Goal: Information Seeking & Learning: Learn about a topic

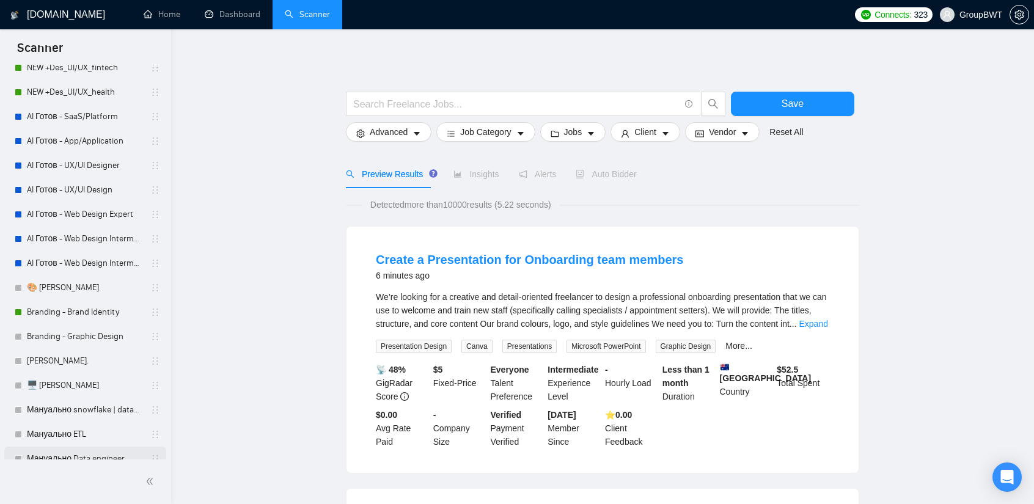
scroll to position [245, 0]
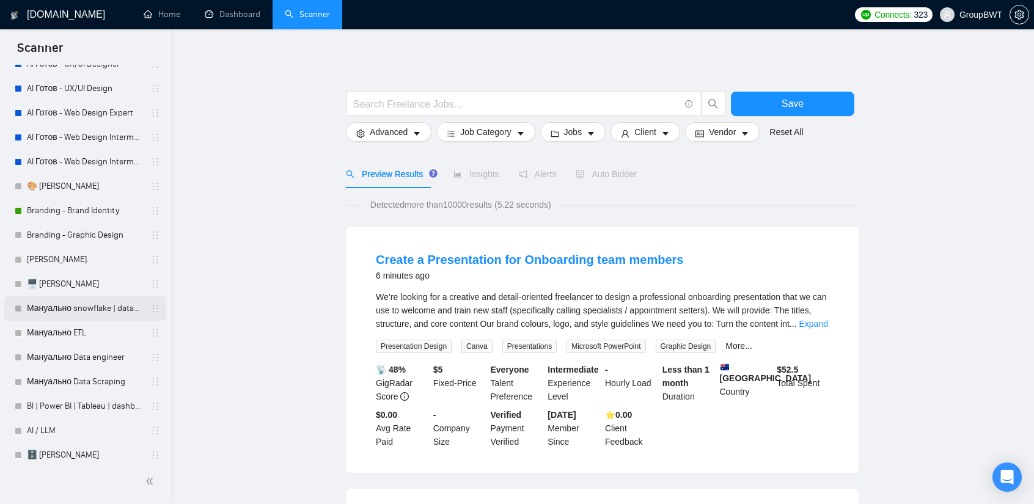
click at [79, 312] on link "Мануально snowflake | databricks" at bounding box center [85, 309] width 116 height 24
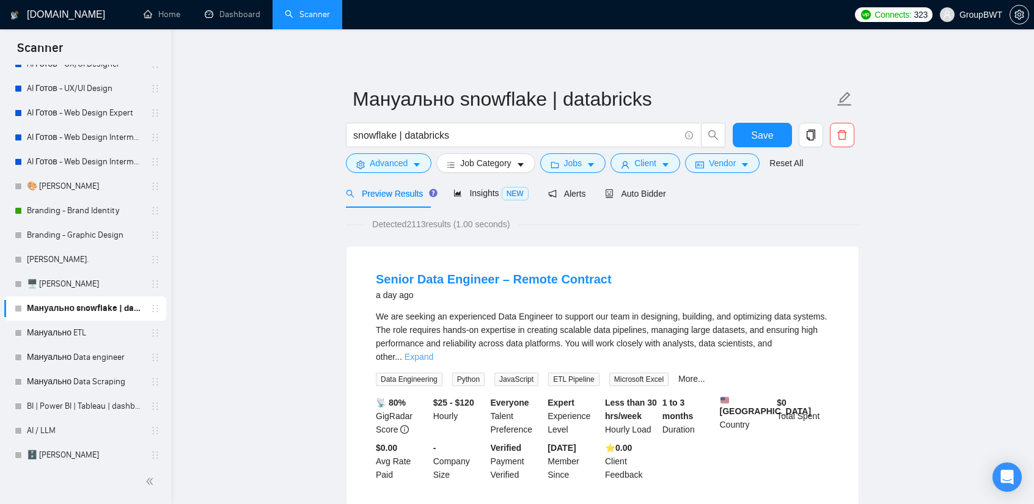
click at [433, 352] on link "Expand" at bounding box center [419, 357] width 29 height 10
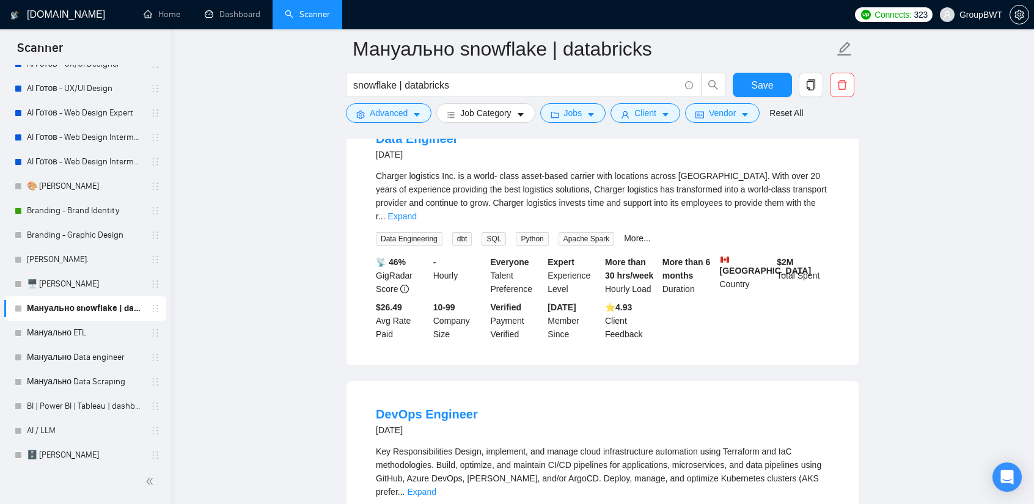
scroll to position [856, 0]
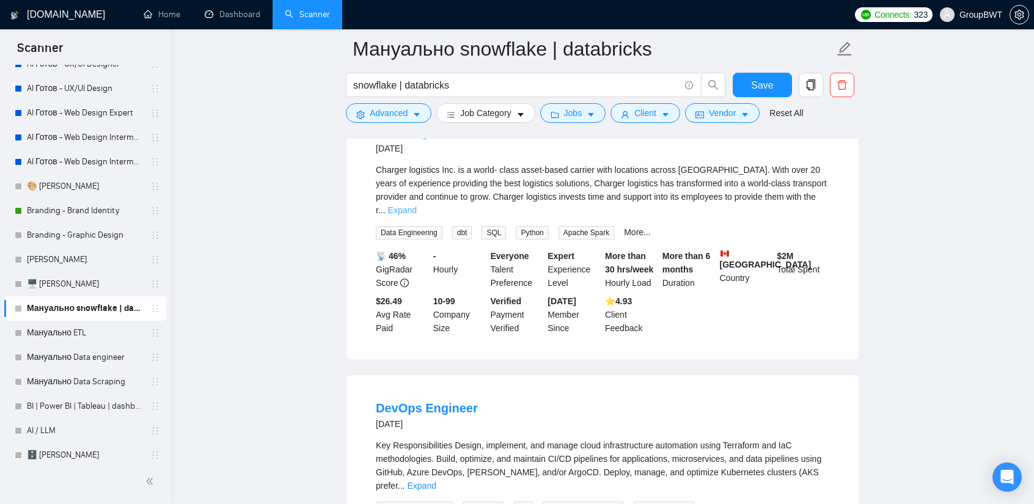
click at [417, 215] on link "Expand" at bounding box center [402, 210] width 29 height 10
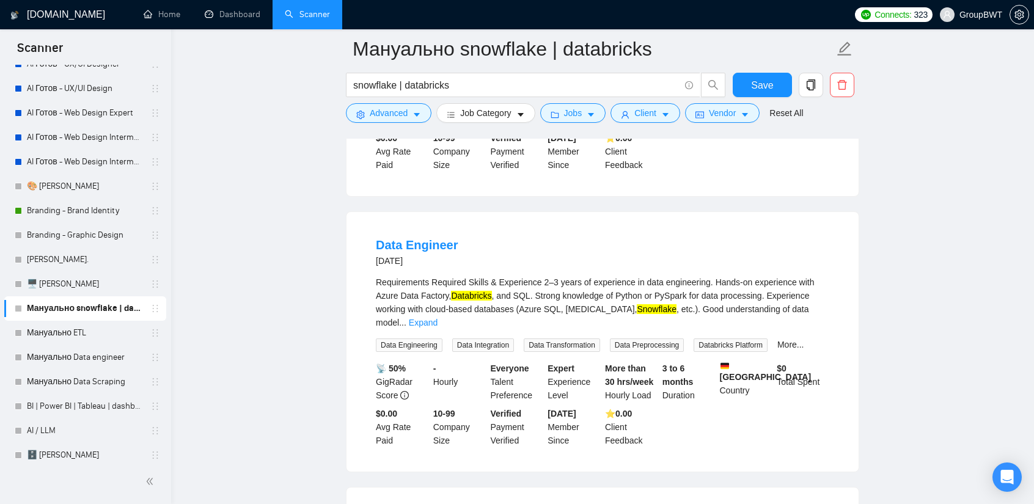
scroll to position [1651, 0]
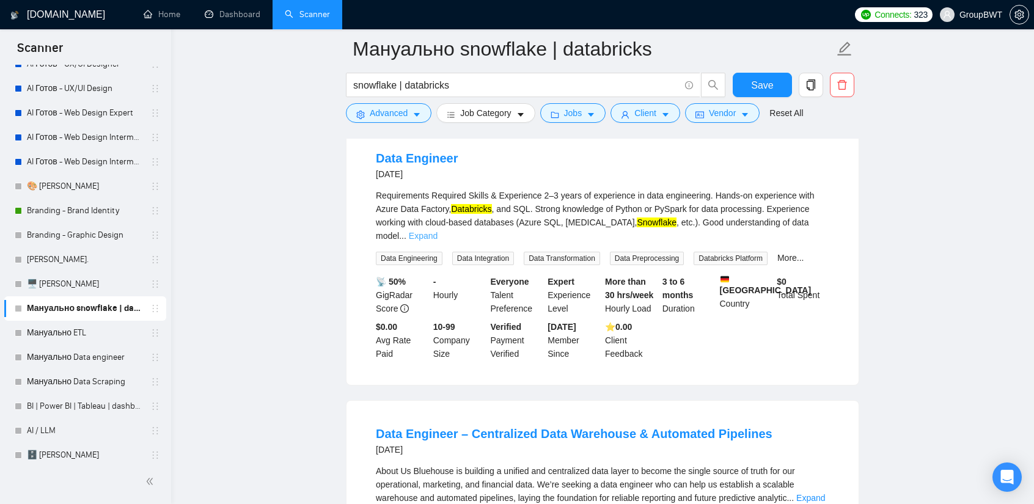
click at [438, 231] on link "Expand" at bounding box center [423, 236] width 29 height 10
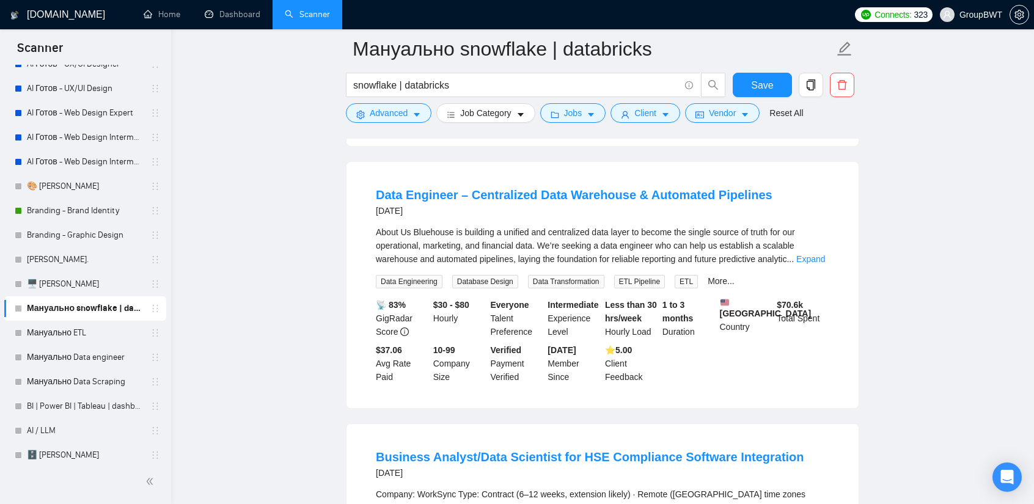
scroll to position [1956, 0]
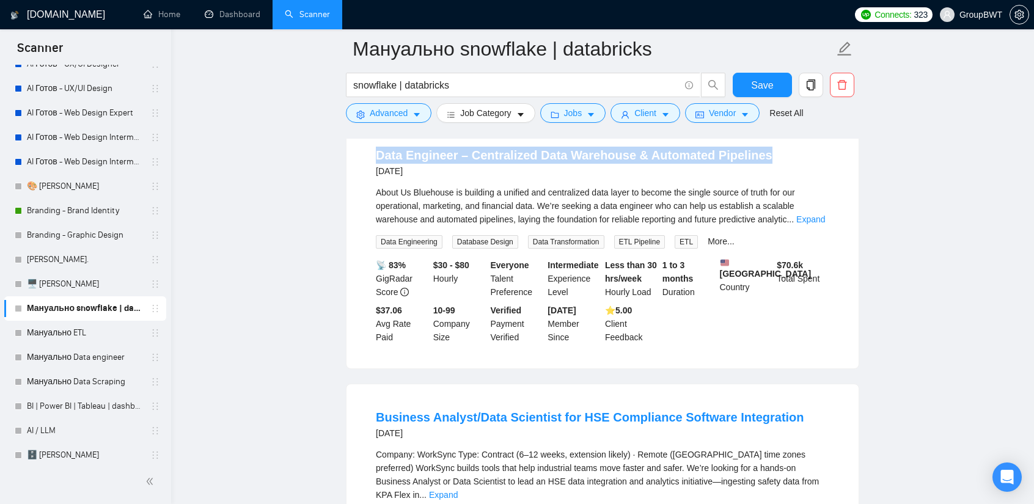
drag, startPoint x: 373, startPoint y: 144, endPoint x: 786, endPoint y: 155, distance: 412.8
click at [786, 155] on li "Data Engineer – Centralized Data Warehouse & Automated Pipelines [DATE] About U…" at bounding box center [602, 245] width 483 height 217
copy link "Data Engineer – Centralized Data Warehouse & Automated Pipelines"
click at [84, 332] on link "Мануально ETL" at bounding box center [85, 333] width 116 height 24
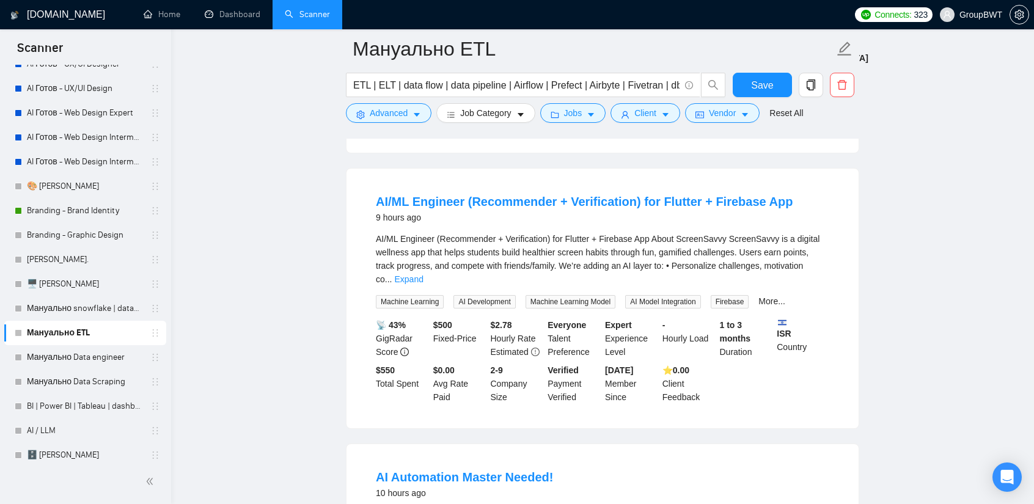
scroll to position [367, 0]
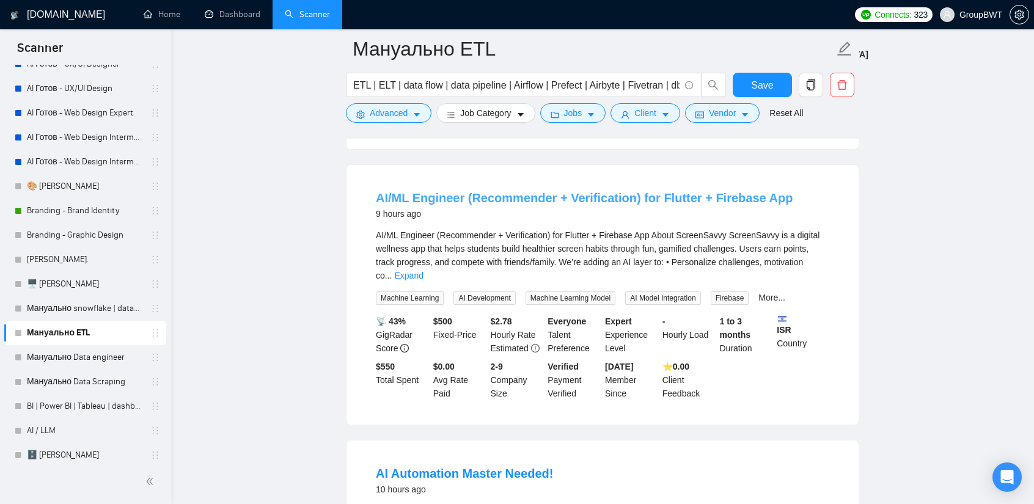
click at [632, 196] on link "AI/ML Engineer (Recommender + Verification) for Flutter + Firebase App" at bounding box center [584, 197] width 417 height 13
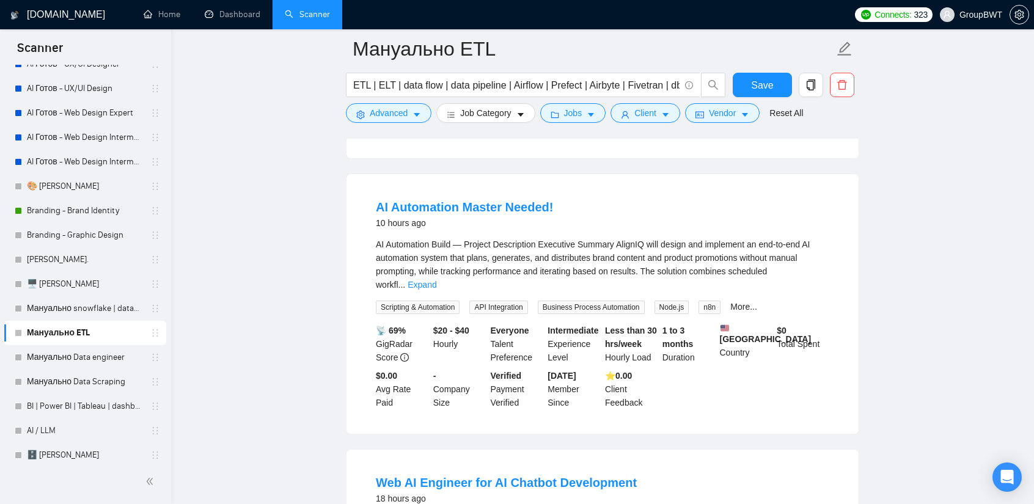
scroll to position [672, 0]
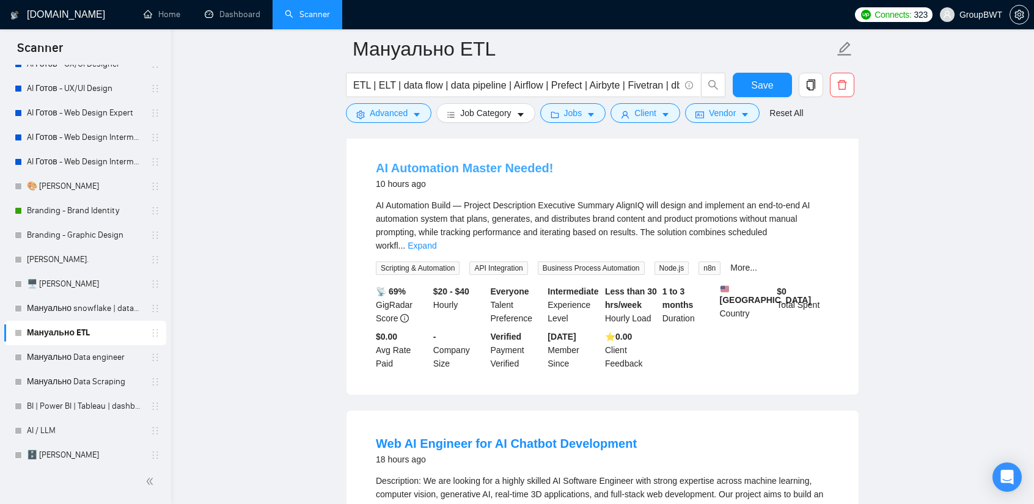
click at [503, 161] on link "AI Automation Master Needed!" at bounding box center [464, 167] width 177 height 13
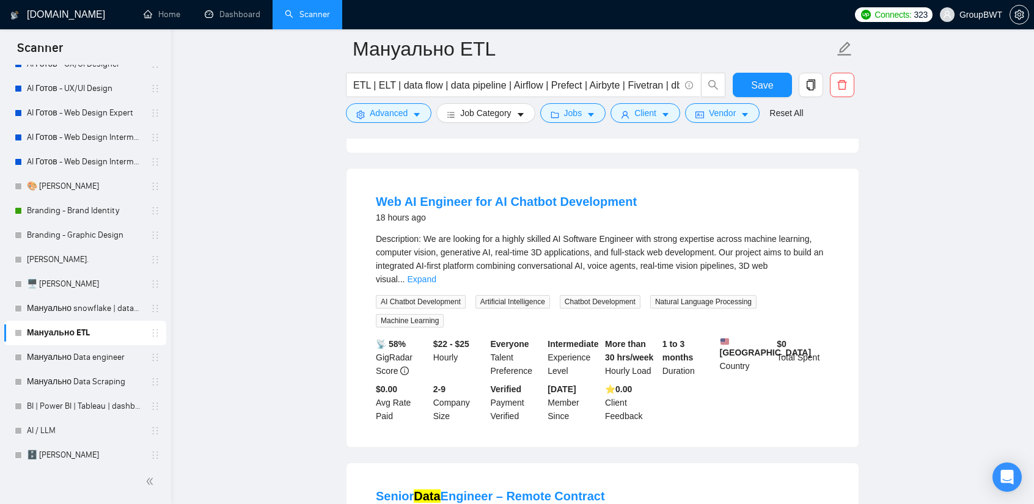
scroll to position [917, 0]
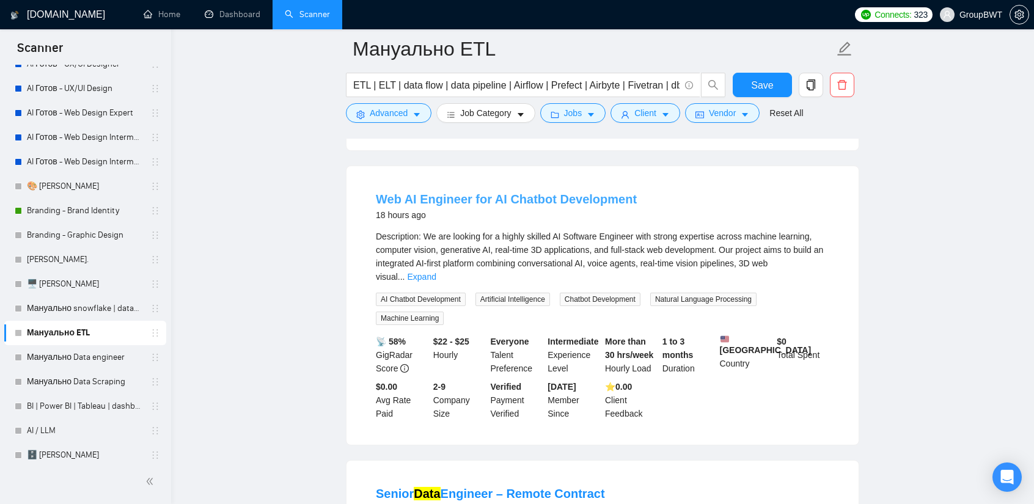
click at [591, 193] on link "Web AI Engineer for AI Chatbot Development" at bounding box center [506, 199] width 261 height 13
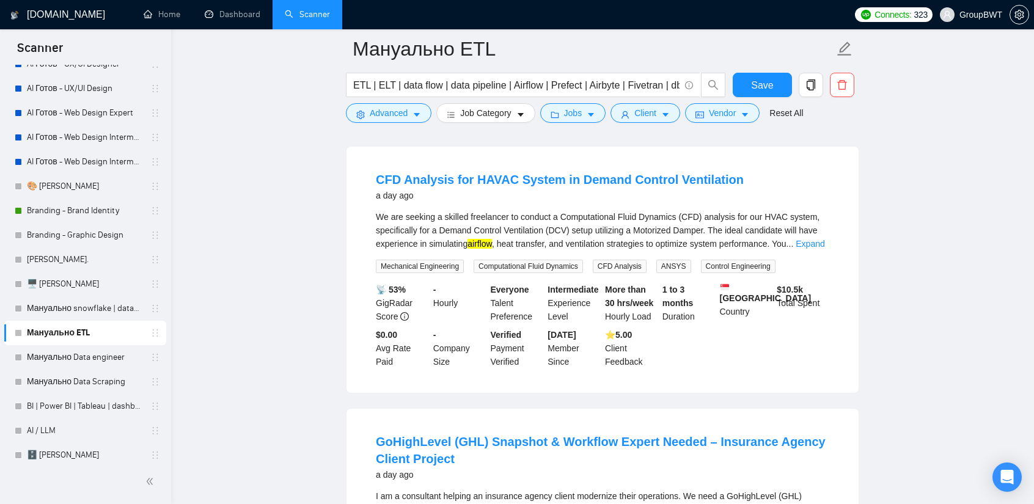
scroll to position [1773, 0]
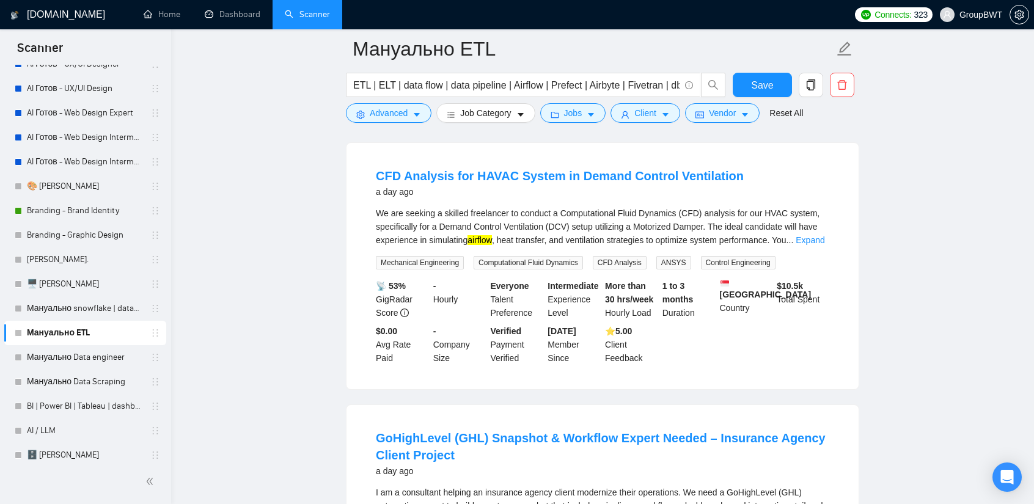
click at [806, 235] on link "Expand" at bounding box center [810, 240] width 29 height 10
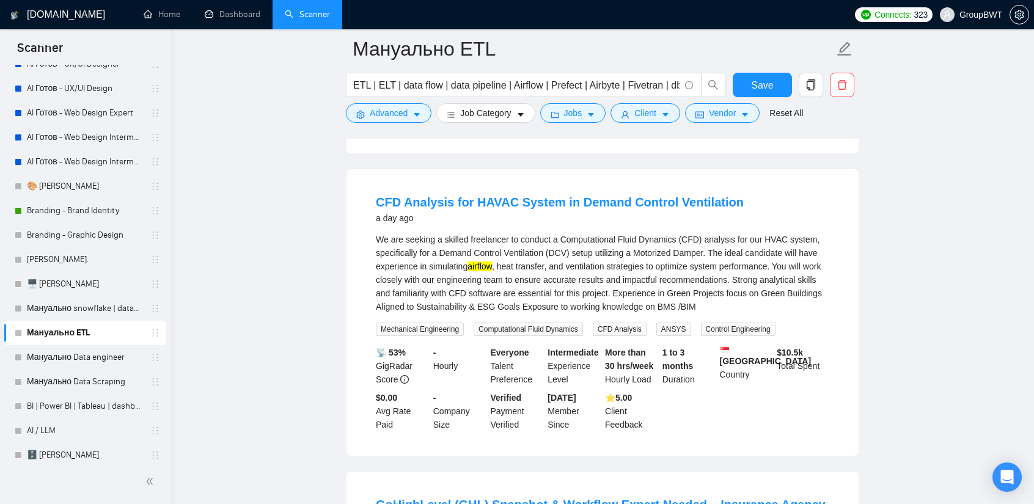
scroll to position [1712, 0]
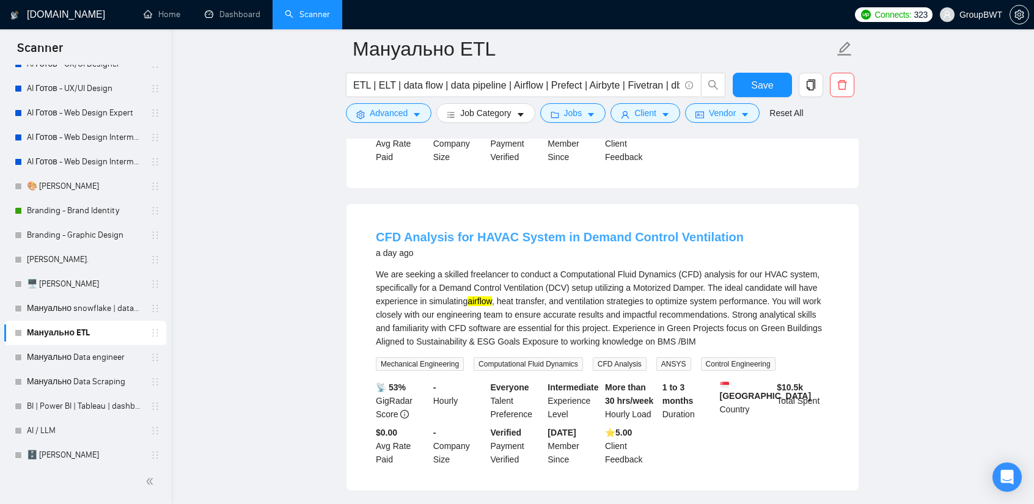
click at [591, 230] on link "CFD Analysis for HAVAC System in Demand Control Ventilation" at bounding box center [560, 236] width 368 height 13
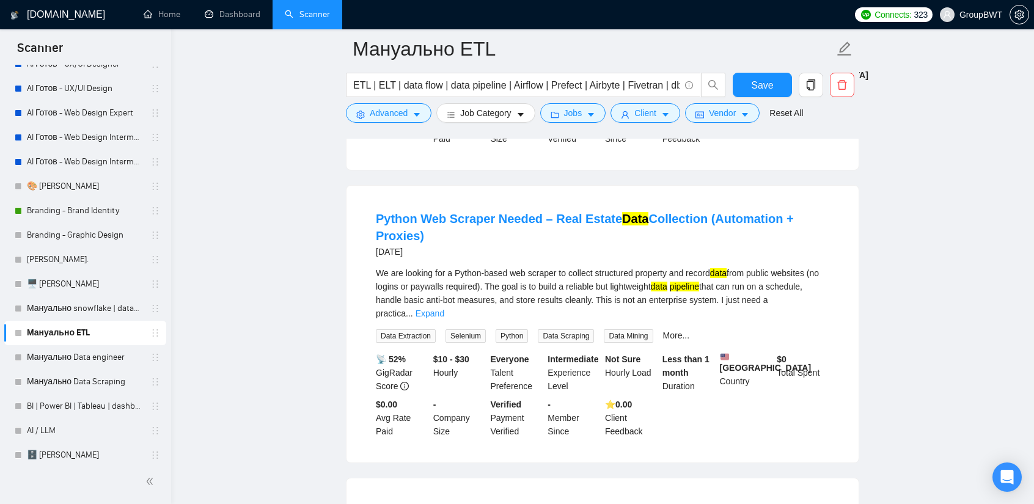
scroll to position [2323, 0]
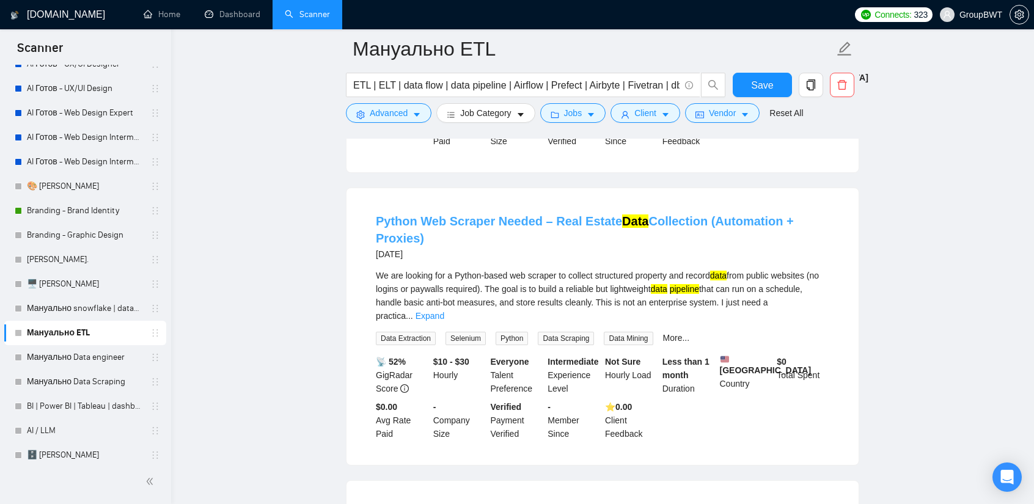
click at [582, 215] on link "Python Web Scraper Needed – Real Estate Data Collection (Automation + Proxies)" at bounding box center [585, 230] width 418 height 31
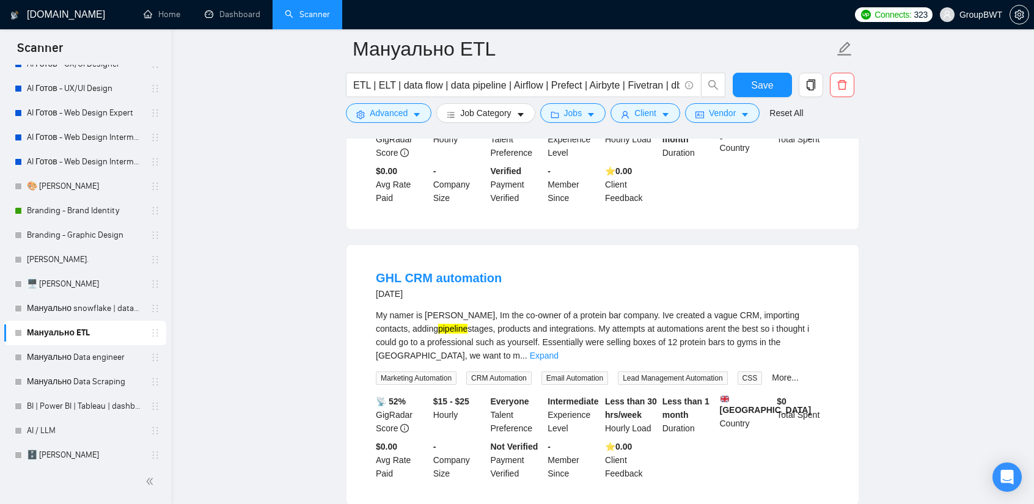
scroll to position [2568, 0]
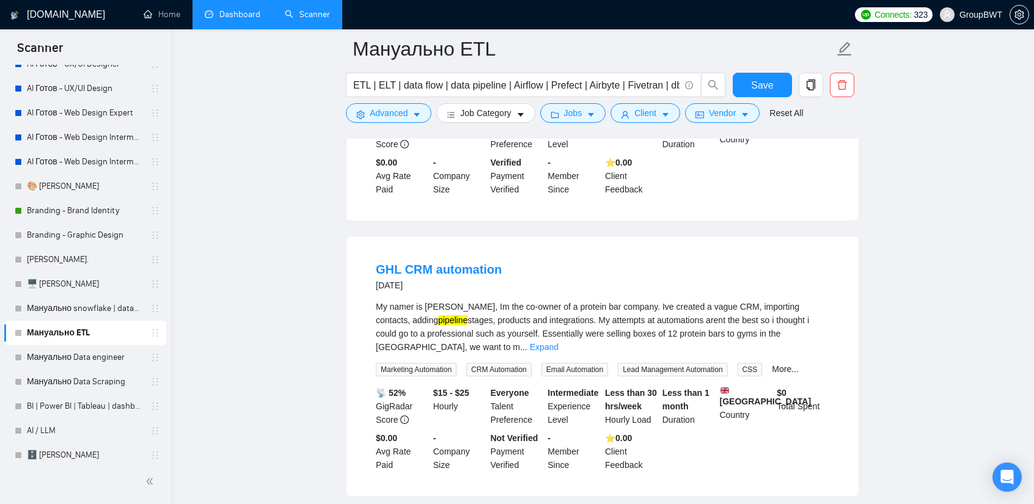
click at [225, 14] on link "Dashboard" at bounding box center [233, 14] width 56 height 10
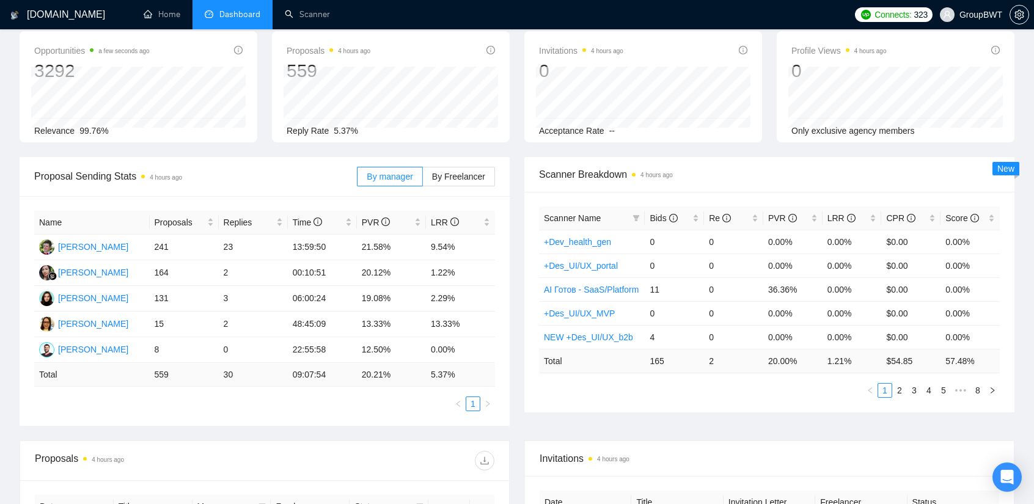
scroll to position [61, 0]
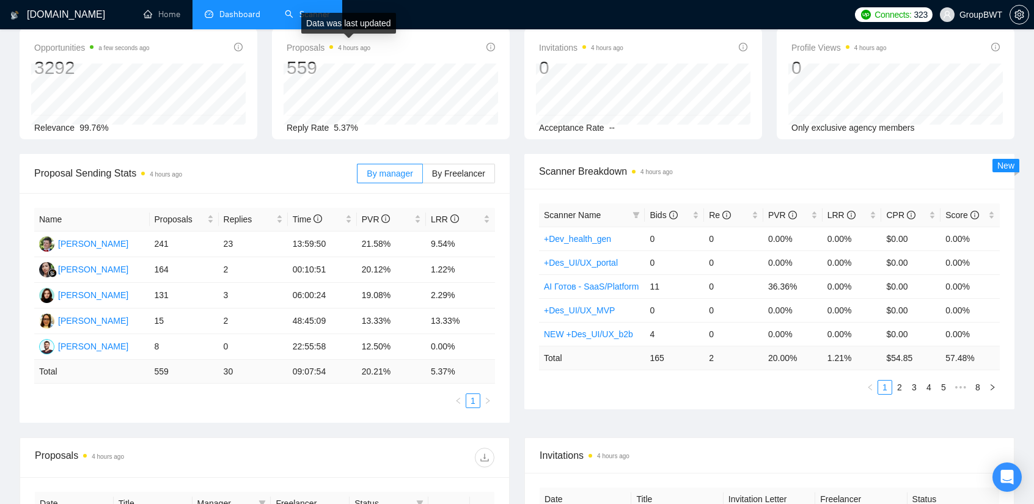
click at [301, 9] on link "Scanner" at bounding box center [307, 14] width 45 height 10
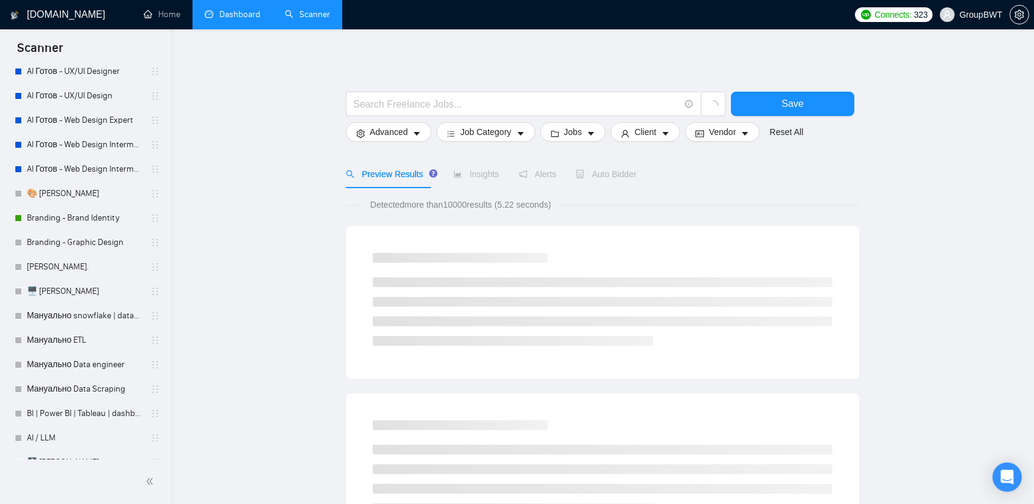
scroll to position [245, 0]
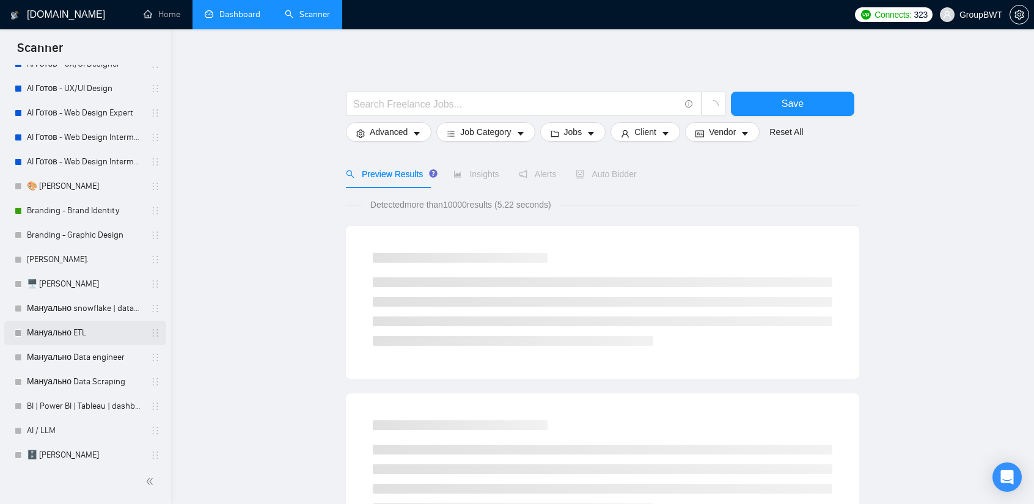
click at [90, 332] on link "Мануально ETL" at bounding box center [85, 333] width 116 height 24
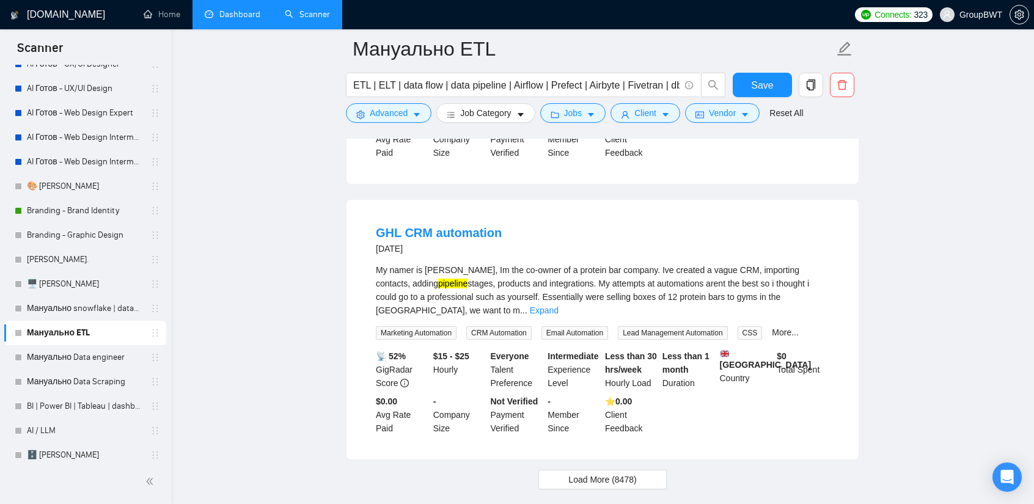
scroll to position [2568, 0]
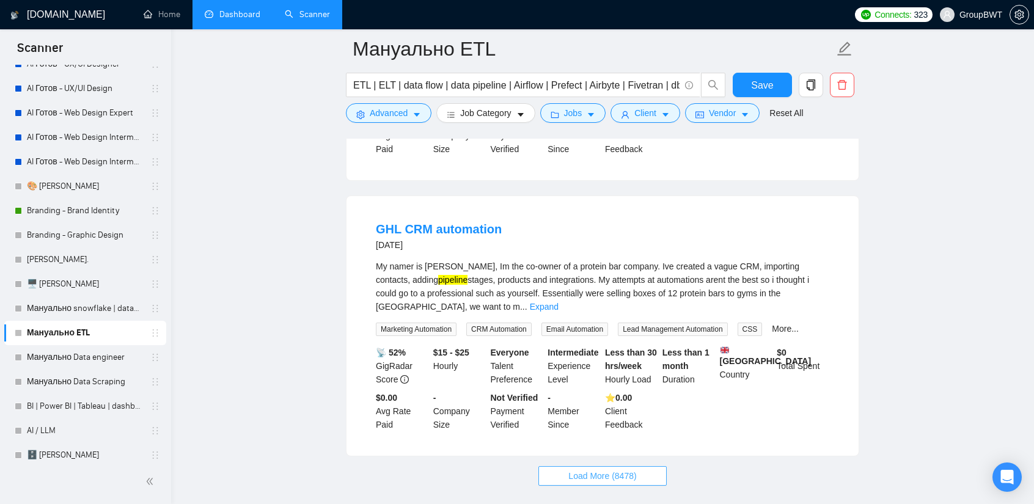
click at [624, 470] on span "Load More (8478)" at bounding box center [603, 476] width 68 height 13
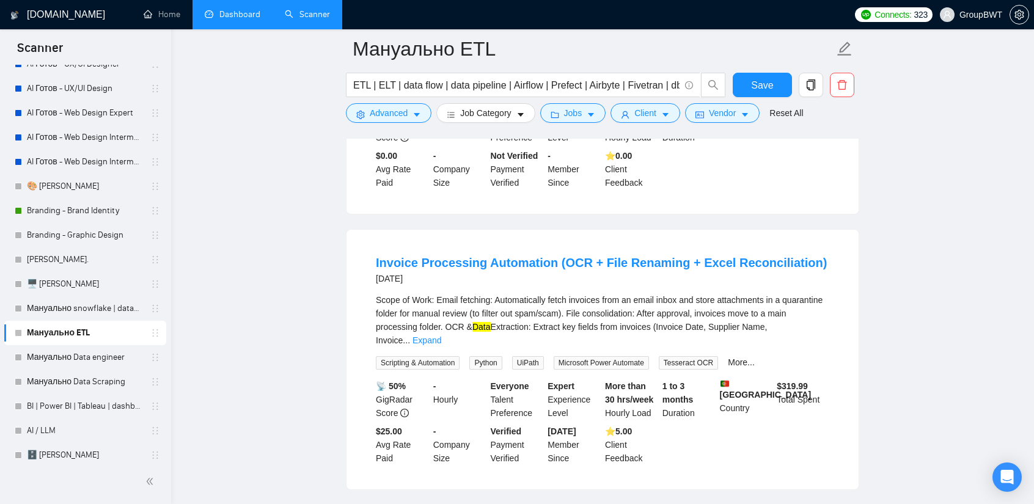
scroll to position [2812, 0]
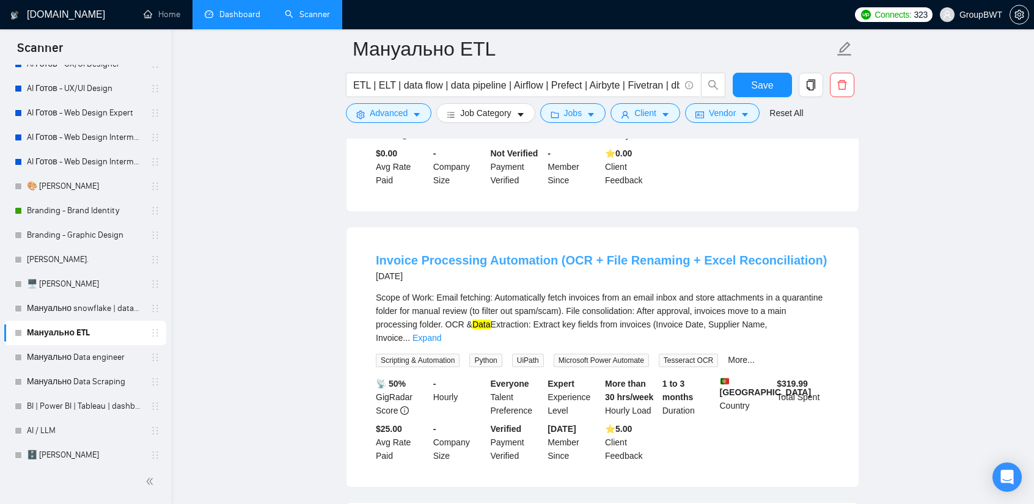
drag, startPoint x: 532, startPoint y: 206, endPoint x: 521, endPoint y: 200, distance: 13.1
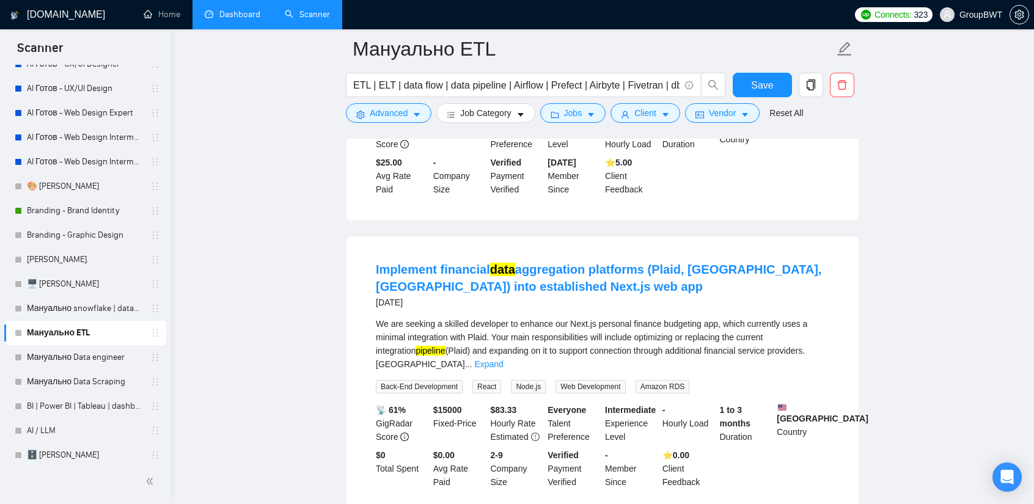
scroll to position [3118, 0]
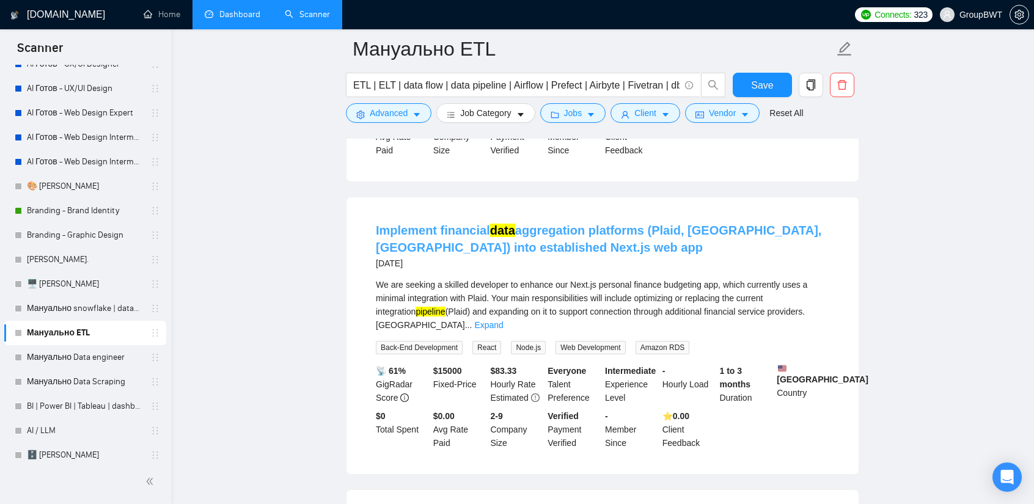
click at [626, 224] on link "Implement financial data aggregation platforms (Plaid, [GEOGRAPHIC_DATA], [GEOG…" at bounding box center [599, 239] width 446 height 31
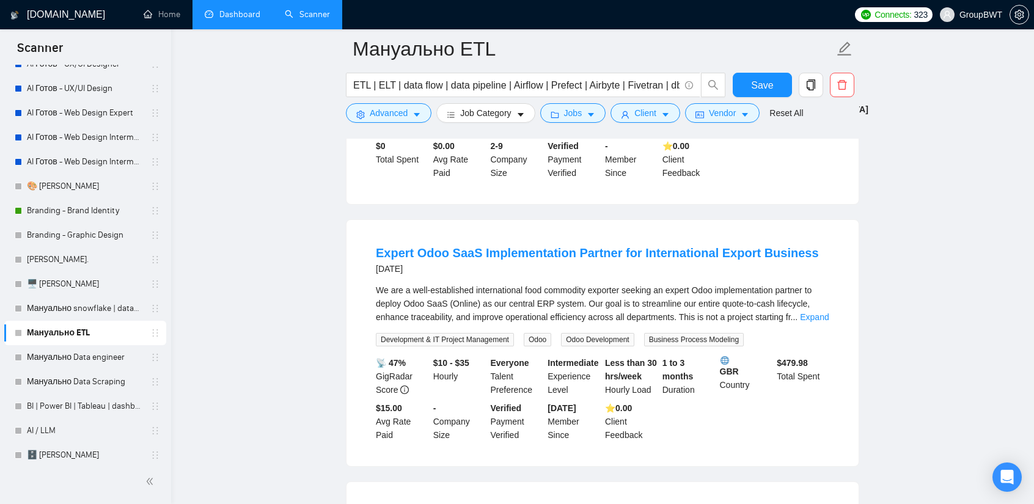
scroll to position [3424, 0]
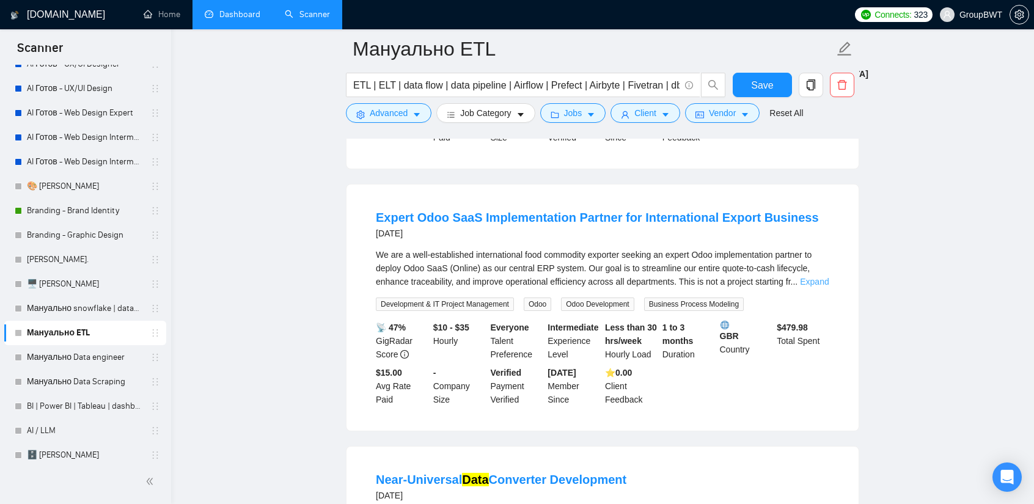
click at [806, 277] on link "Expand" at bounding box center [814, 282] width 29 height 10
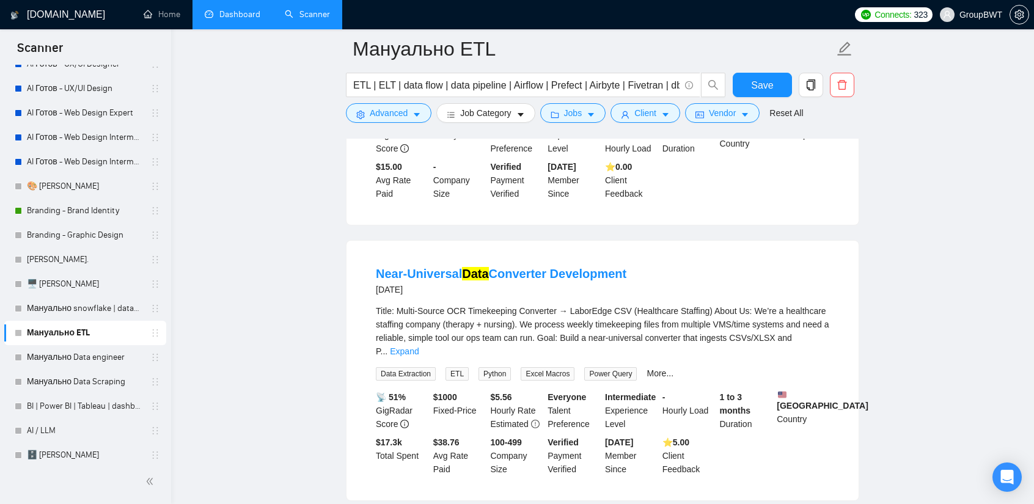
scroll to position [4157, 0]
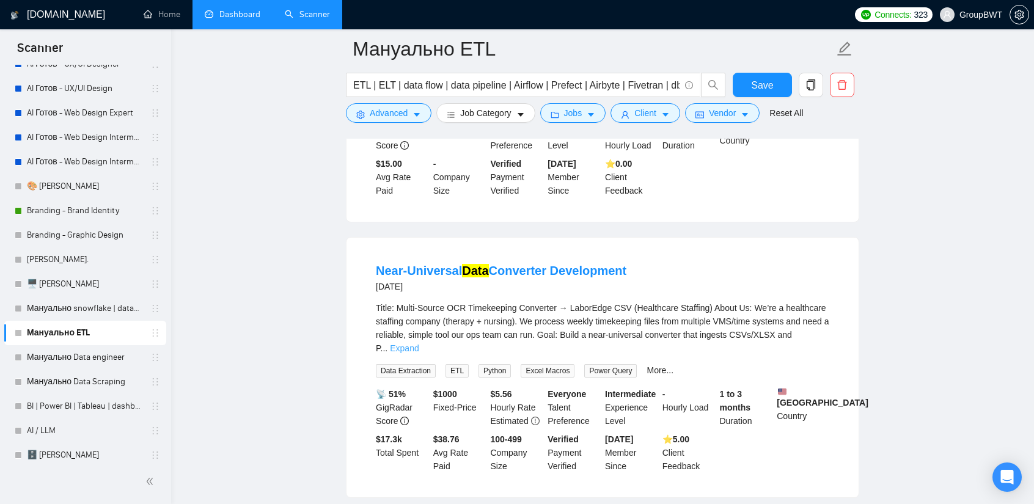
click at [419, 344] on link "Expand" at bounding box center [404, 349] width 29 height 10
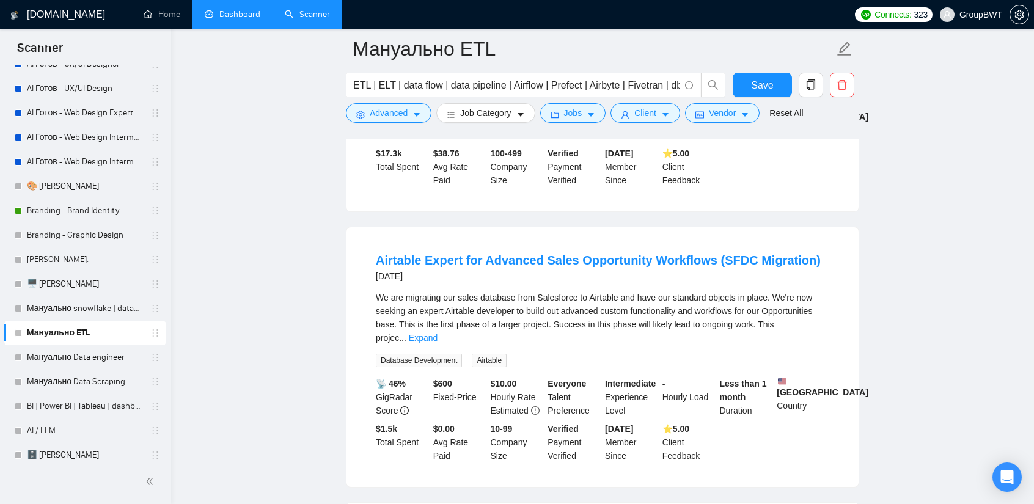
scroll to position [4891, 0]
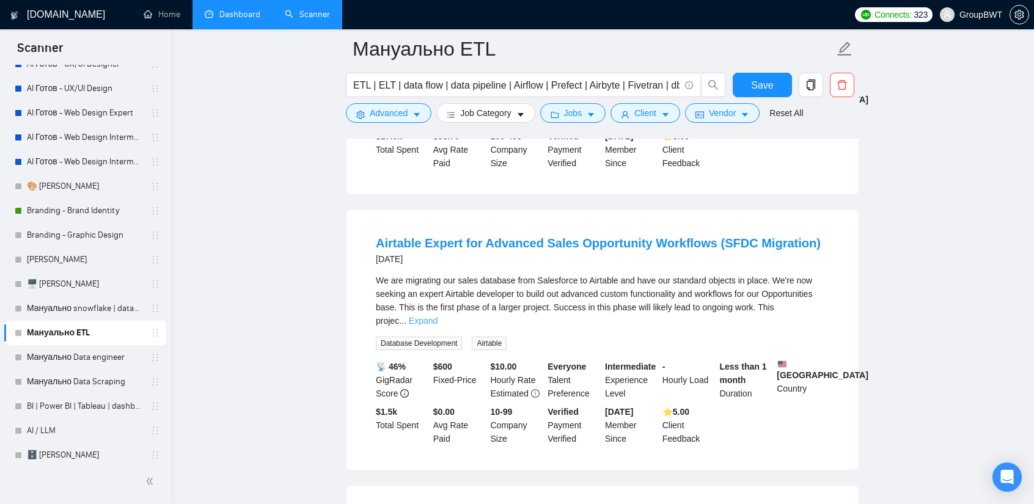
click at [438, 316] on link "Expand" at bounding box center [423, 321] width 29 height 10
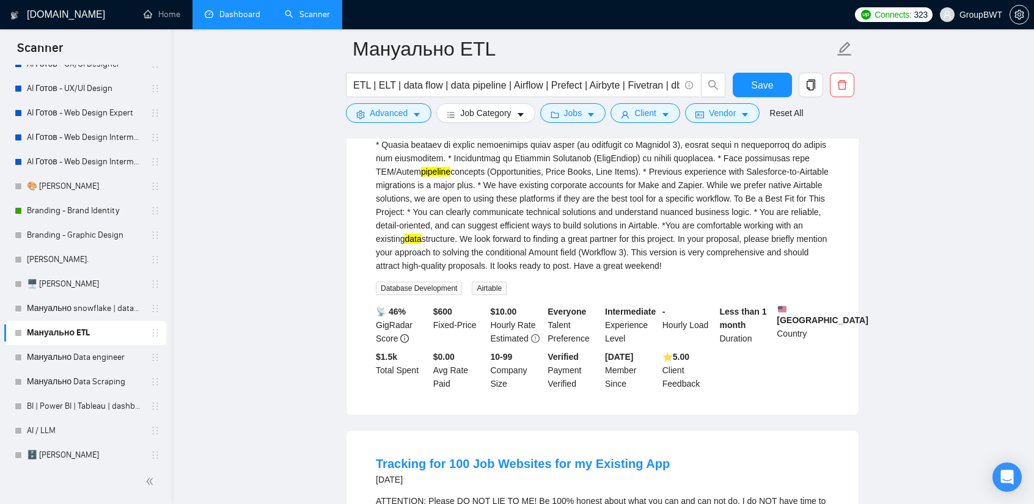
scroll to position [5563, 0]
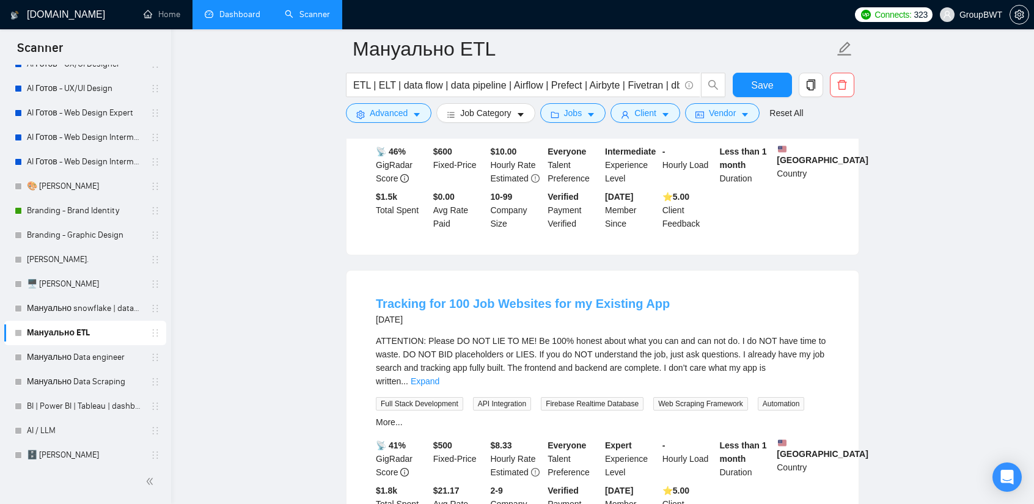
click at [528, 297] on link "Tracking for 100 Job Websites for my Existing App" at bounding box center [523, 303] width 294 height 13
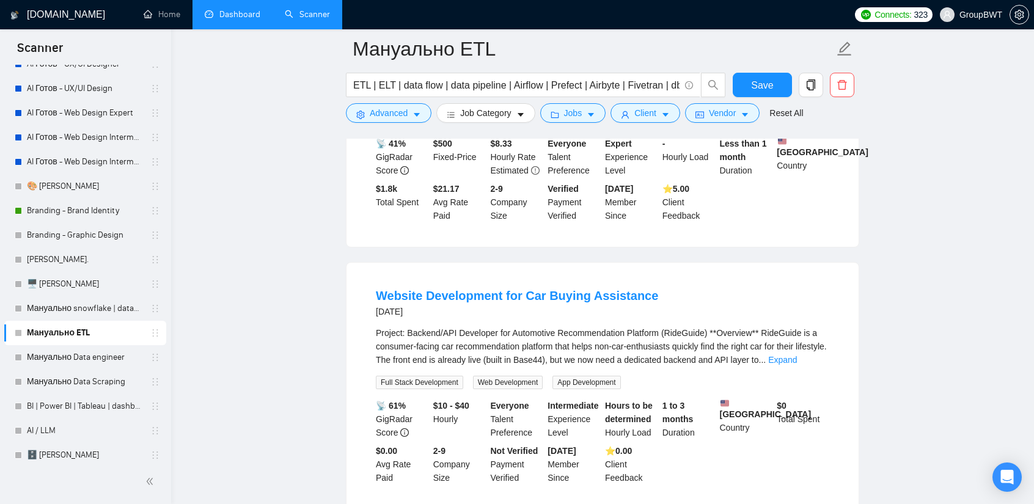
scroll to position [5869, 0]
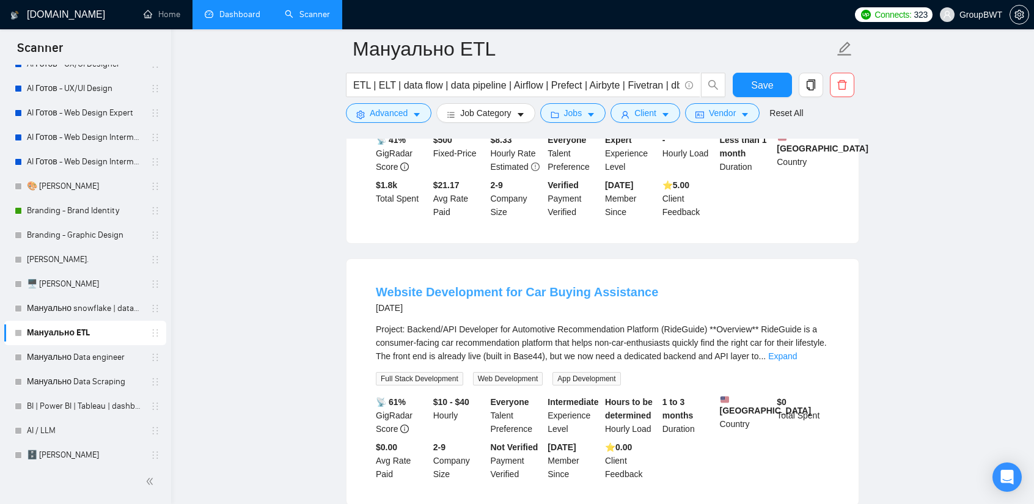
click at [555, 286] on link "Website Development for Car Buying Assistance" at bounding box center [517, 292] width 282 height 13
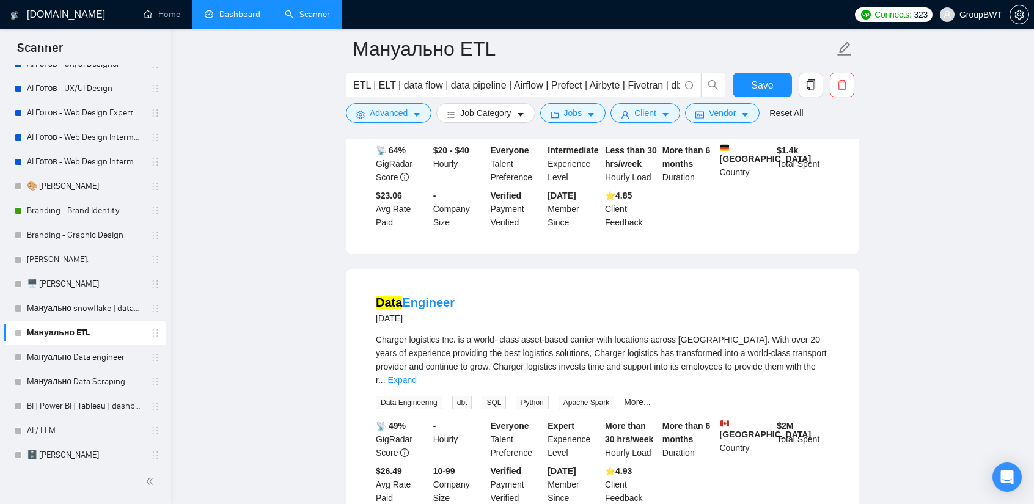
scroll to position [6419, 0]
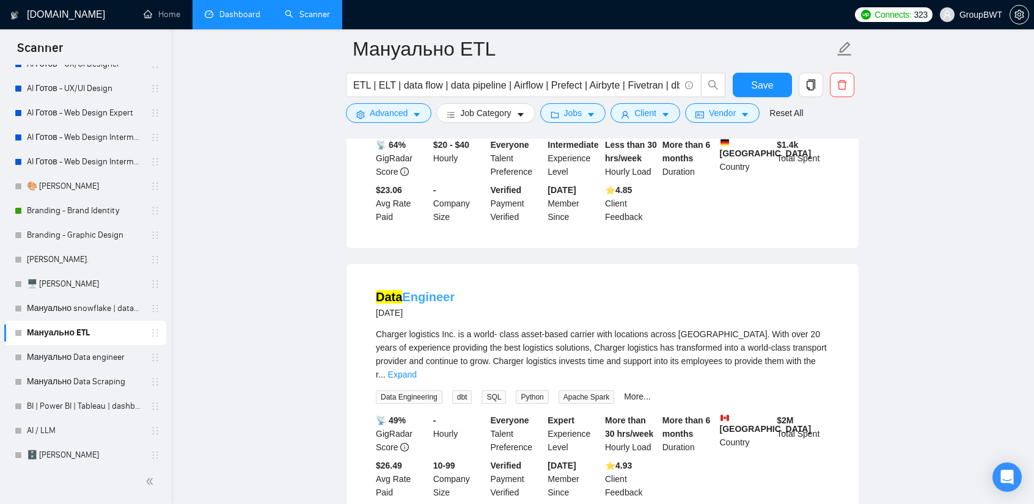
click at [421, 290] on link "Data Engineer" at bounding box center [415, 296] width 79 height 13
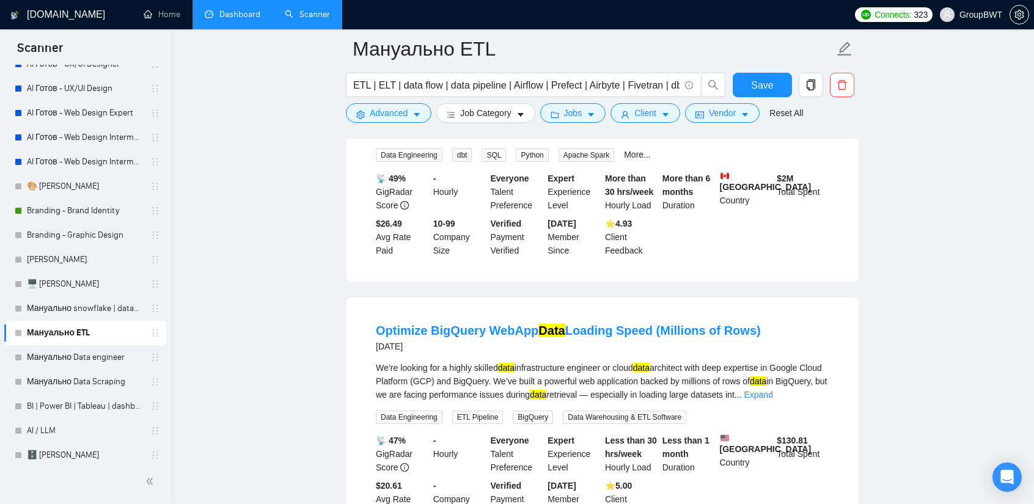
scroll to position [6664, 0]
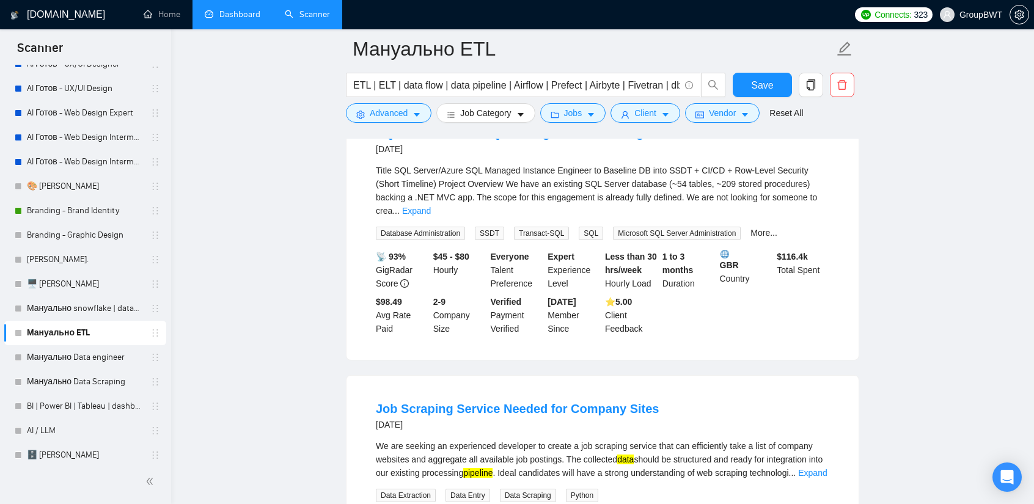
scroll to position [7980, 0]
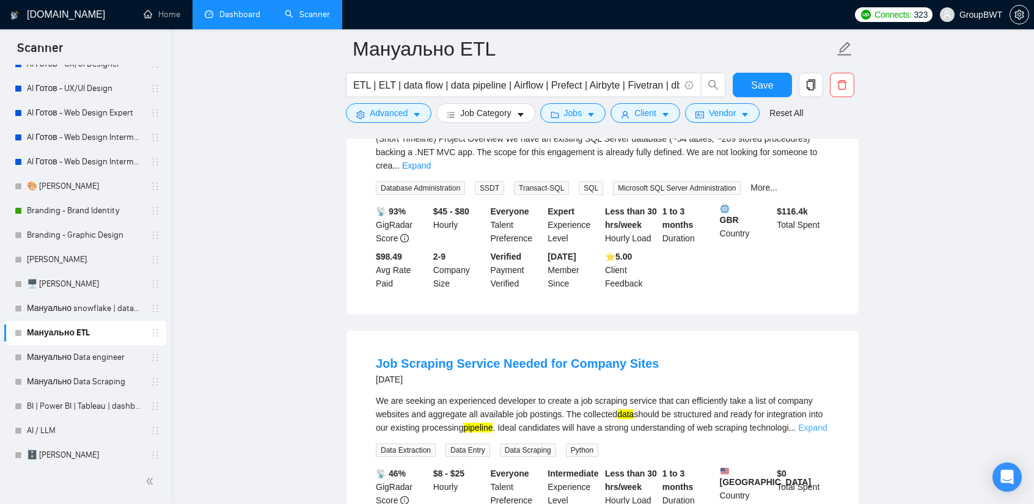
click at [814, 423] on link "Expand" at bounding box center [812, 428] width 29 height 10
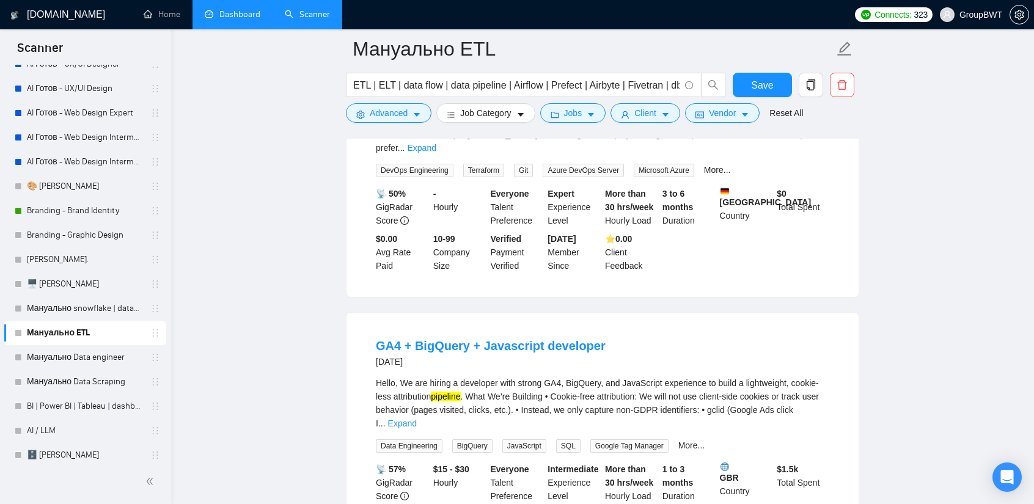
scroll to position [8836, 0]
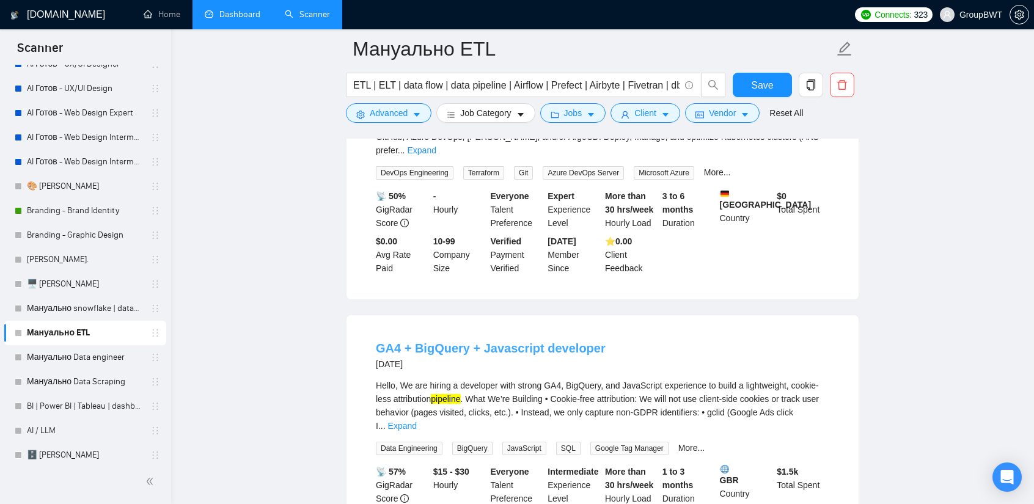
click at [550, 342] on link "GA4 + BigQuery + Javascript developer" at bounding box center [491, 348] width 230 height 13
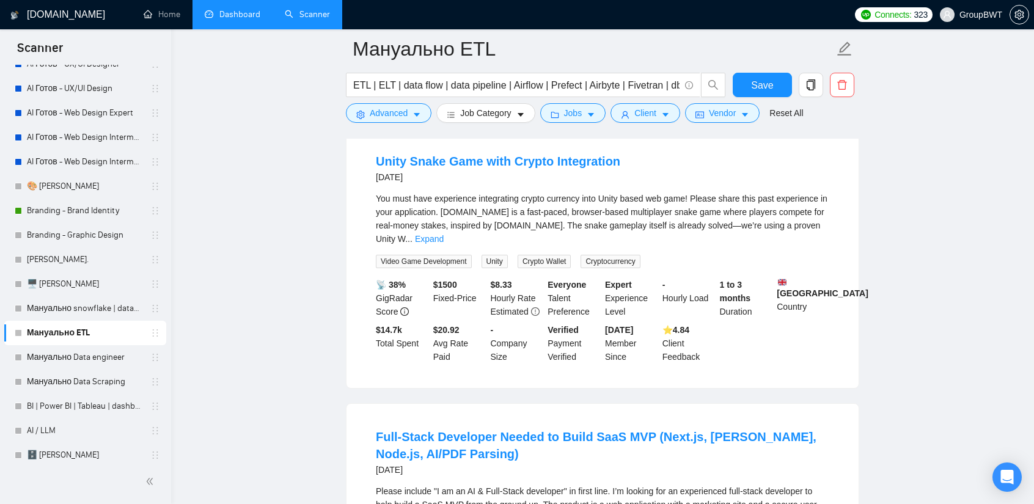
scroll to position [9325, 0]
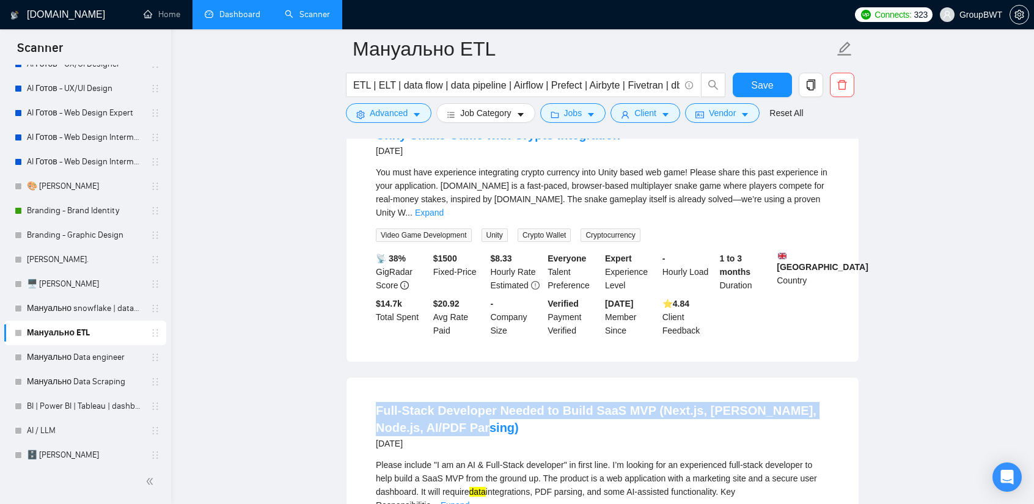
drag, startPoint x: 372, startPoint y: 212, endPoint x: 531, endPoint y: 250, distance: 163.4
copy link "Full-Stack Developer Needed to Build SaaS MVP (Next.js, [PERSON_NAME], Node.js,…"
click at [84, 363] on link "Мануально Data engineer" at bounding box center [85, 357] width 116 height 24
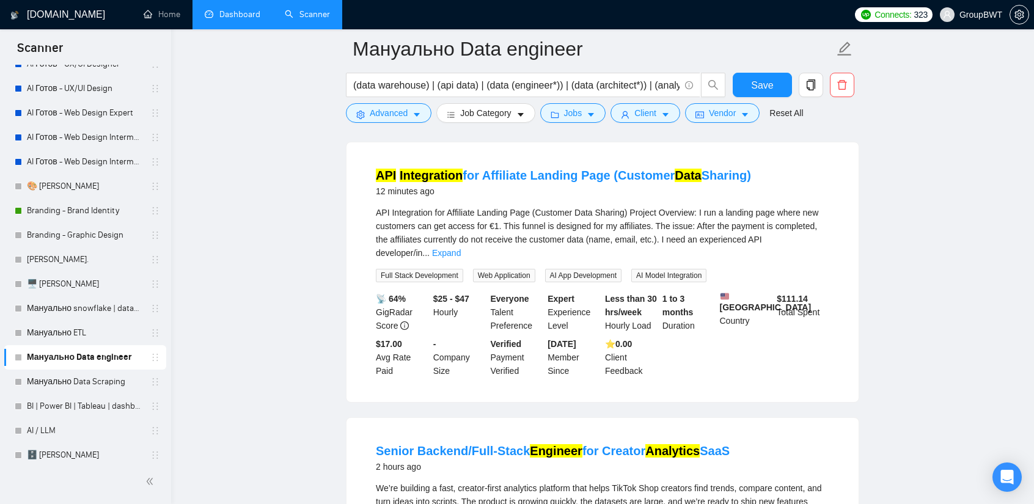
scroll to position [122, 0]
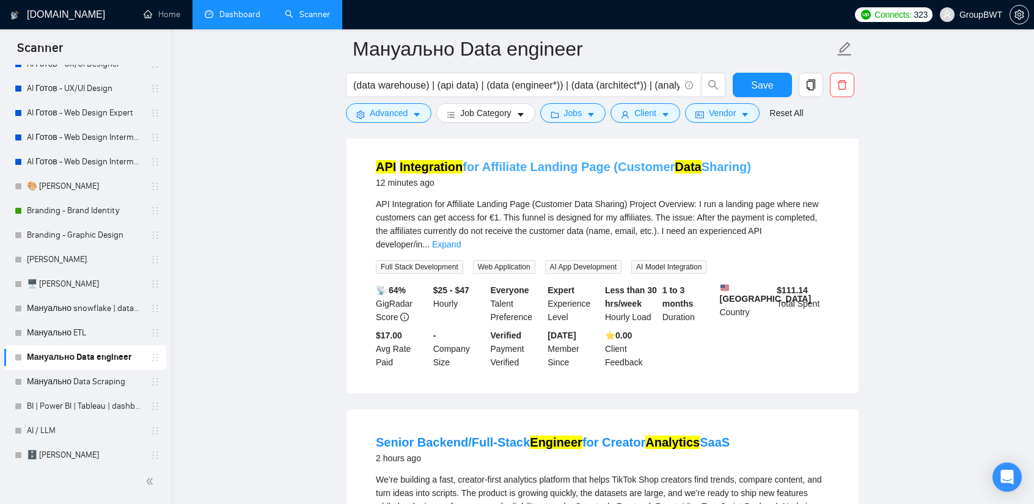
click at [626, 169] on link "API Integration for Affiliate Landing Page (Customer Data Sharing)" at bounding box center [563, 166] width 375 height 13
click at [461, 240] on link "Expand" at bounding box center [446, 245] width 29 height 10
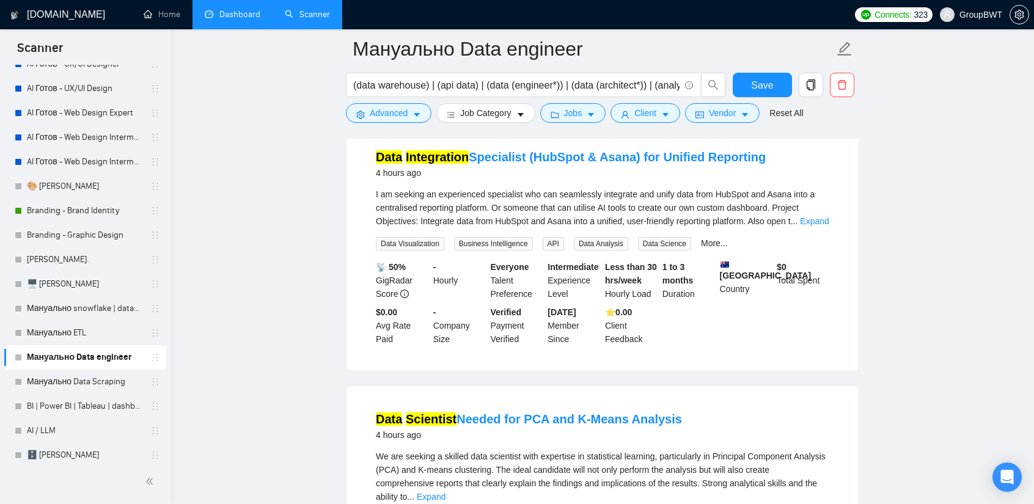
scroll to position [795, 0]
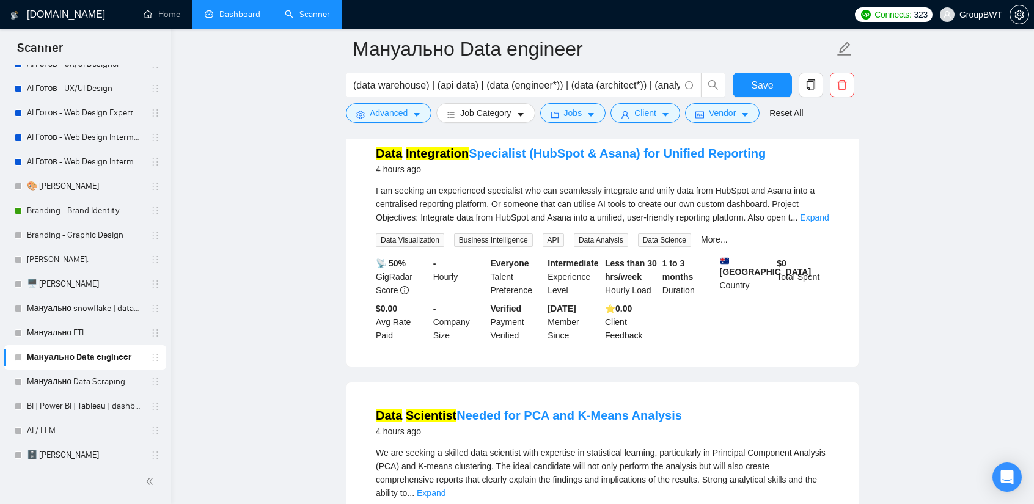
click at [810, 213] on link "Expand" at bounding box center [814, 218] width 29 height 10
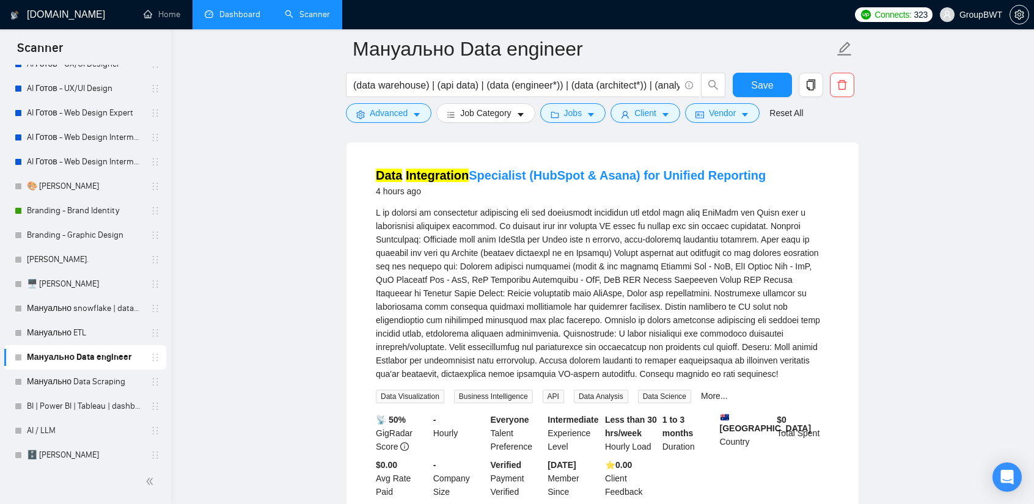
scroll to position [734, 0]
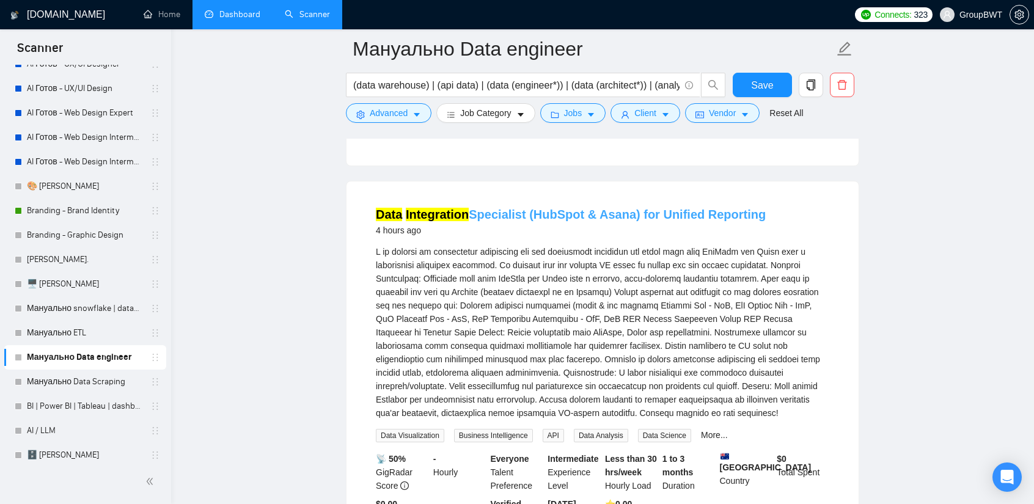
click at [526, 208] on link "Data Integration Specialist (HubSpot & Asana) for Unified Reporting" at bounding box center [571, 214] width 390 height 13
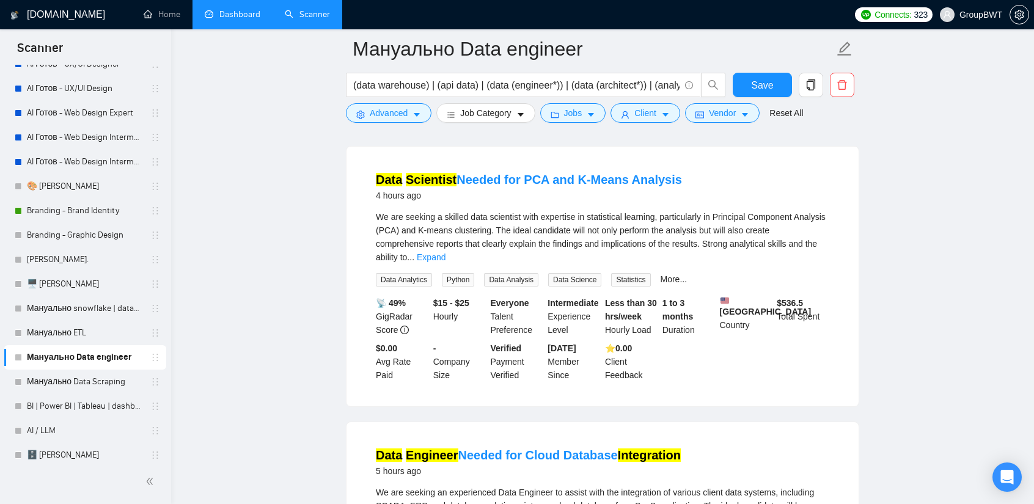
scroll to position [1162, 0]
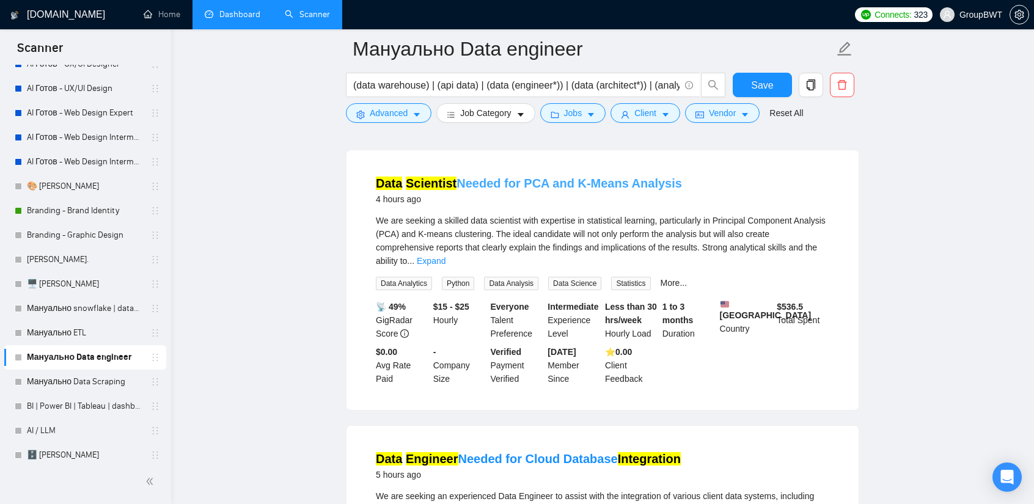
click at [594, 177] on link "Data Scientist Needed for PCA and K-Means Analysis" at bounding box center [529, 183] width 306 height 13
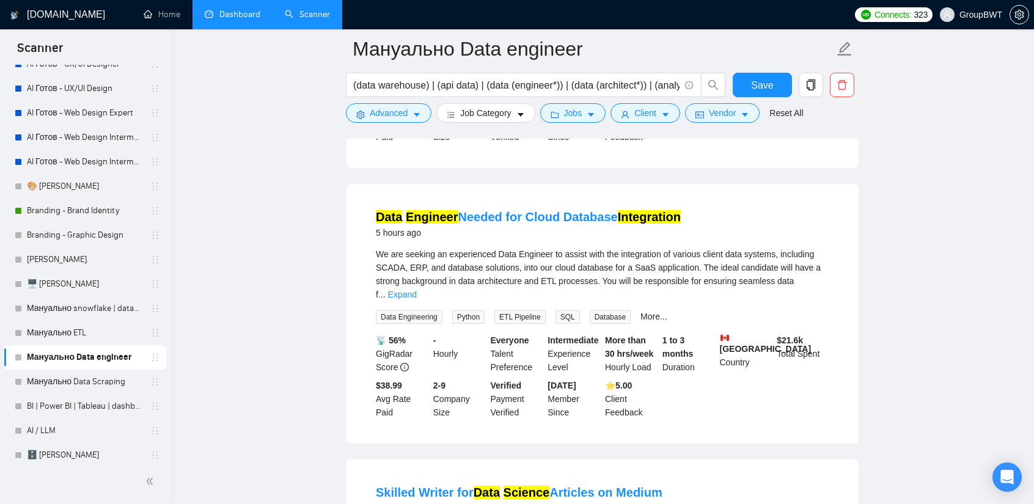
scroll to position [1406, 0]
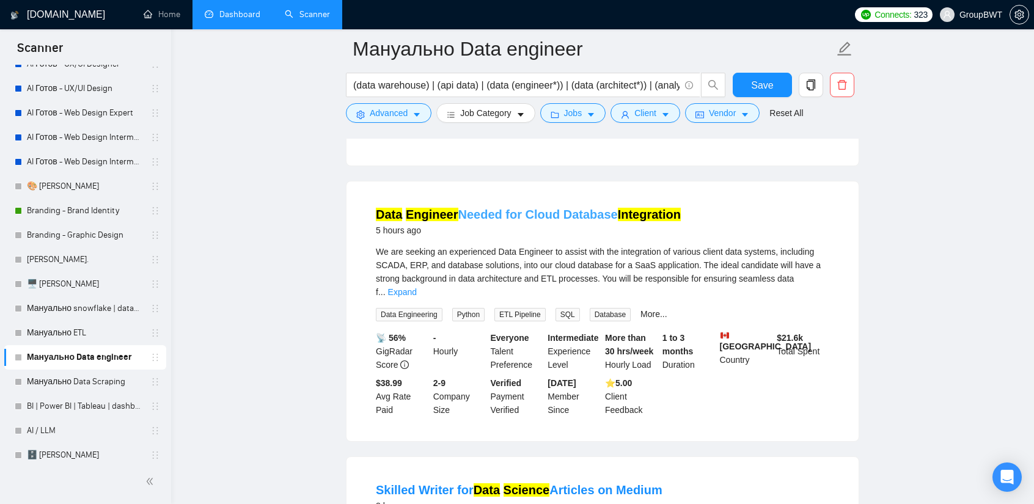
click at [539, 208] on link "Data Engineer Needed for Cloud Database Integration" at bounding box center [528, 214] width 305 height 13
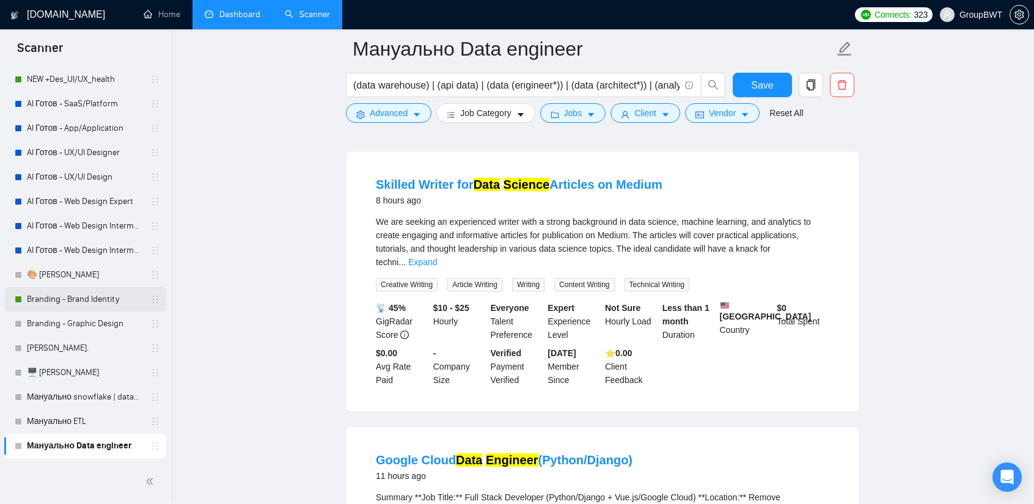
scroll to position [61, 0]
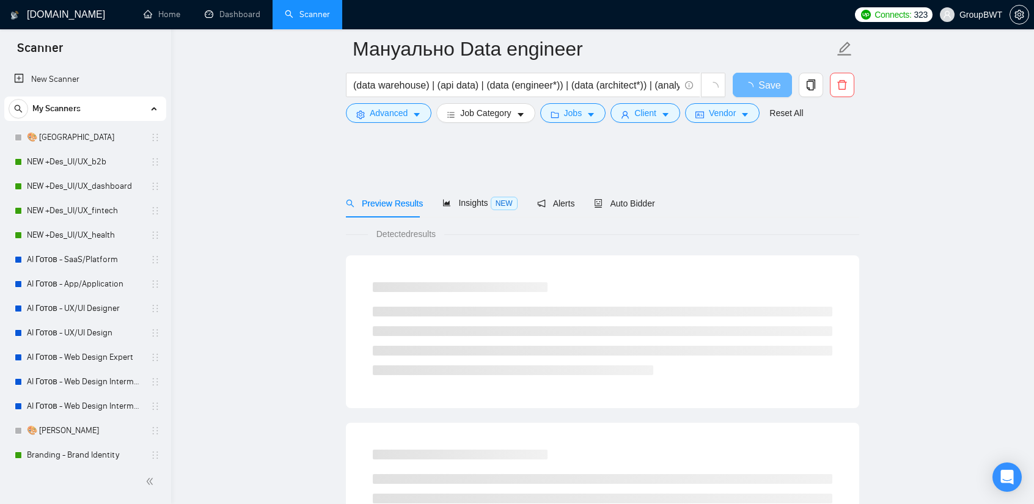
scroll to position [658, 0]
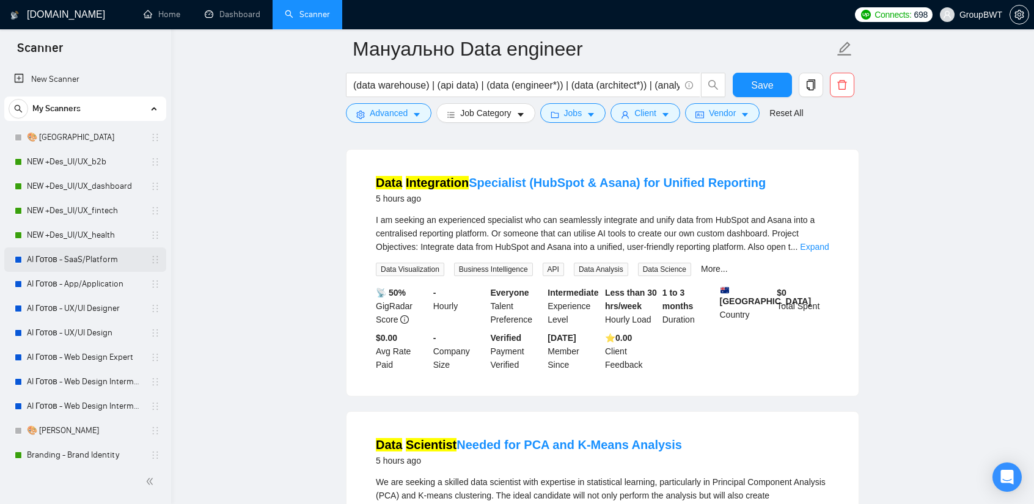
click at [70, 254] on link "AI Готов - SaaS/Platform" at bounding box center [85, 260] width 116 height 24
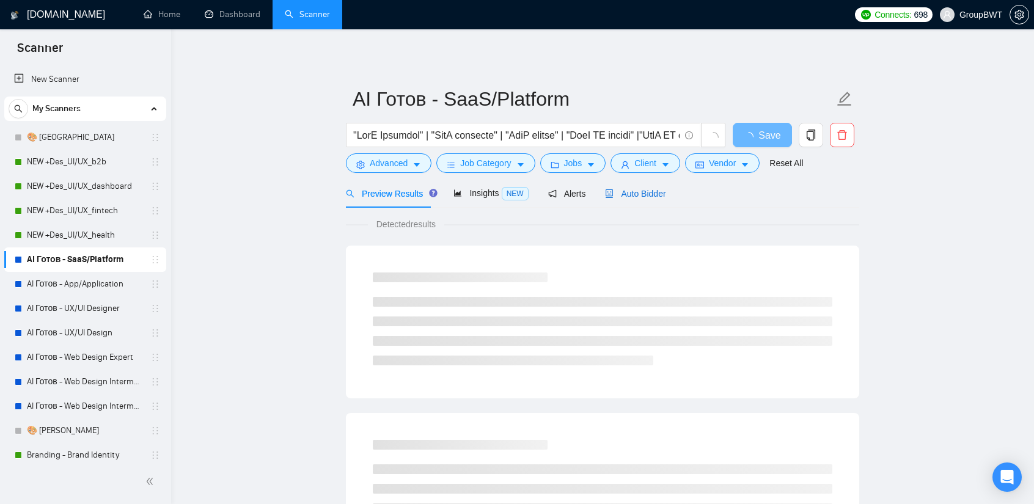
click at [647, 191] on span "Auto Bidder" at bounding box center [635, 194] width 61 height 10
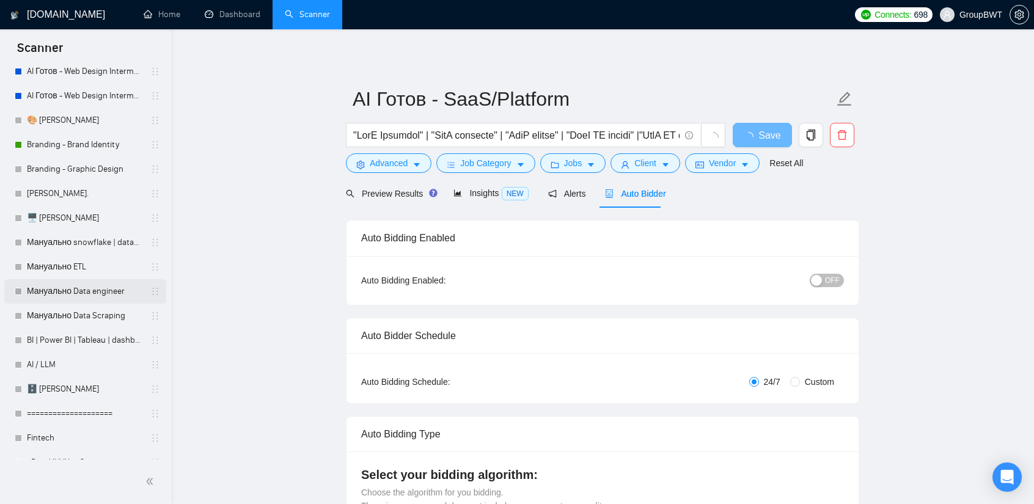
scroll to position [306, 0]
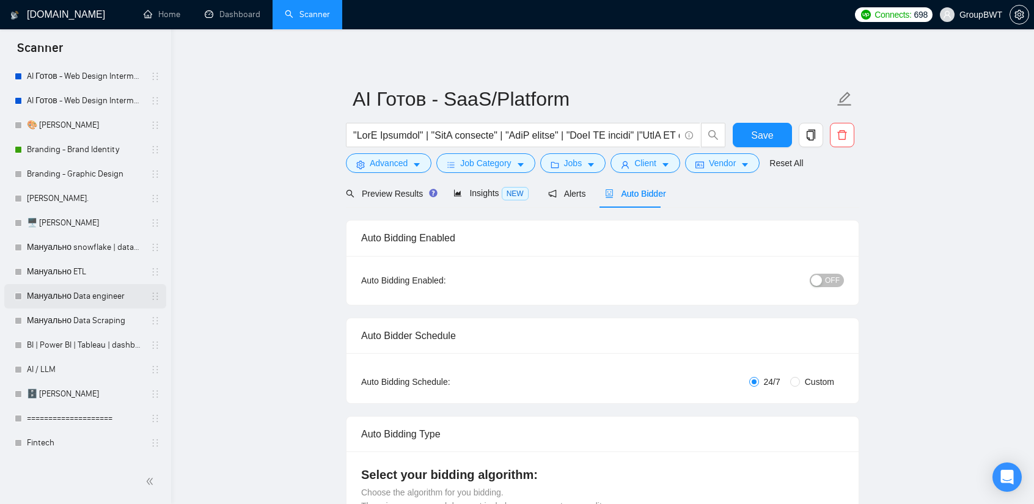
click at [97, 292] on link "Мануально Data engineer" at bounding box center [85, 296] width 116 height 24
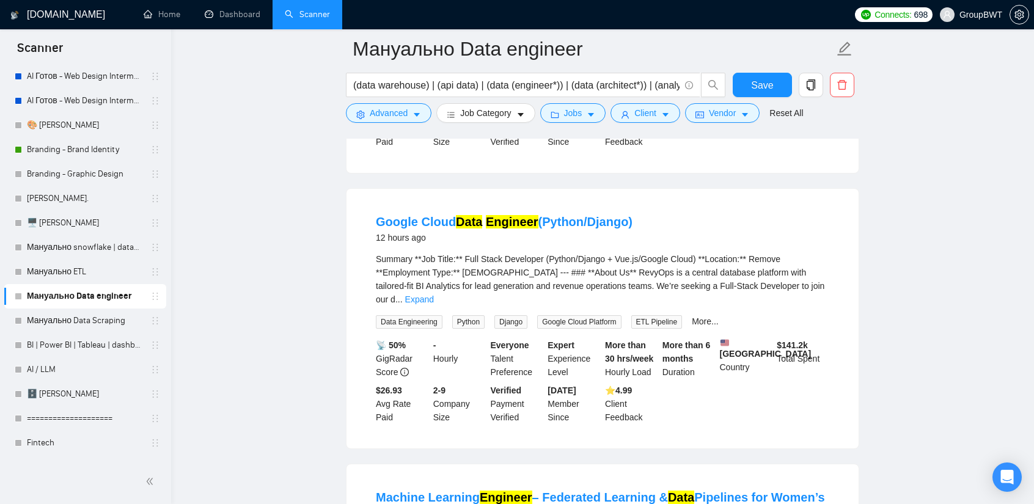
scroll to position [1712, 0]
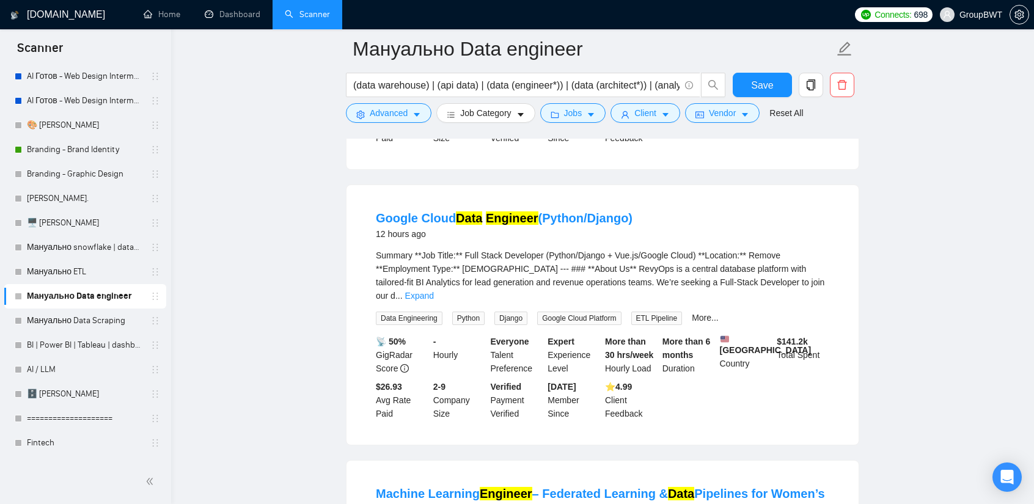
click at [434, 291] on link "Expand" at bounding box center [419, 296] width 29 height 10
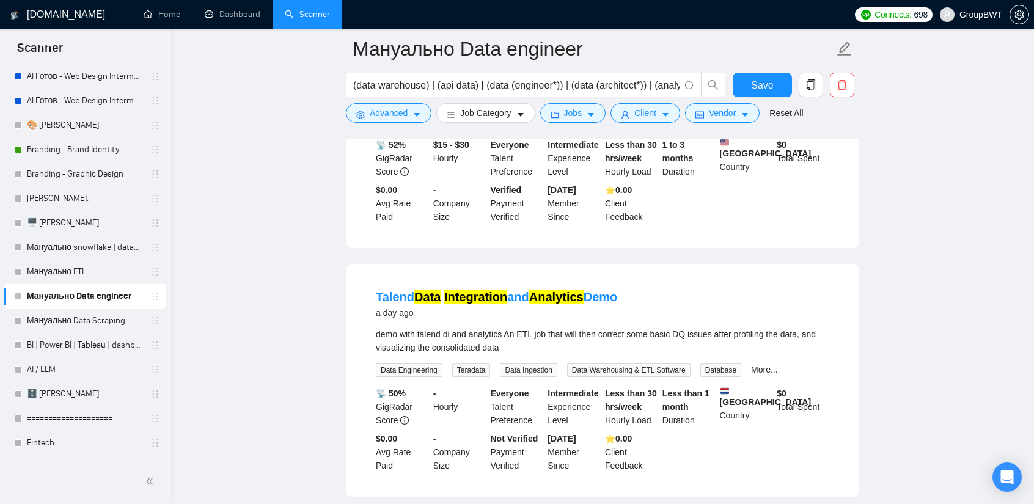
scroll to position [2868, 0]
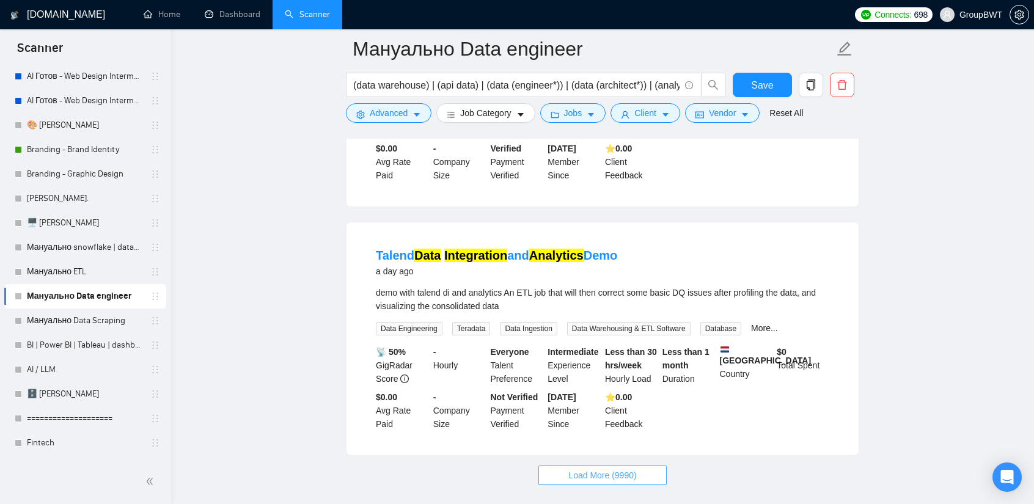
click at [602, 466] on button "Load More (9990)" at bounding box center [603, 476] width 128 height 20
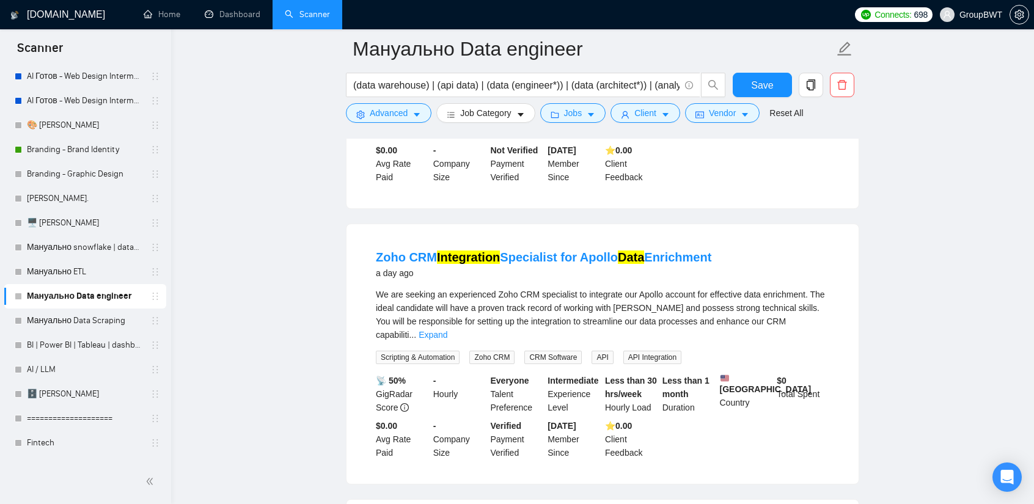
scroll to position [3113, 0]
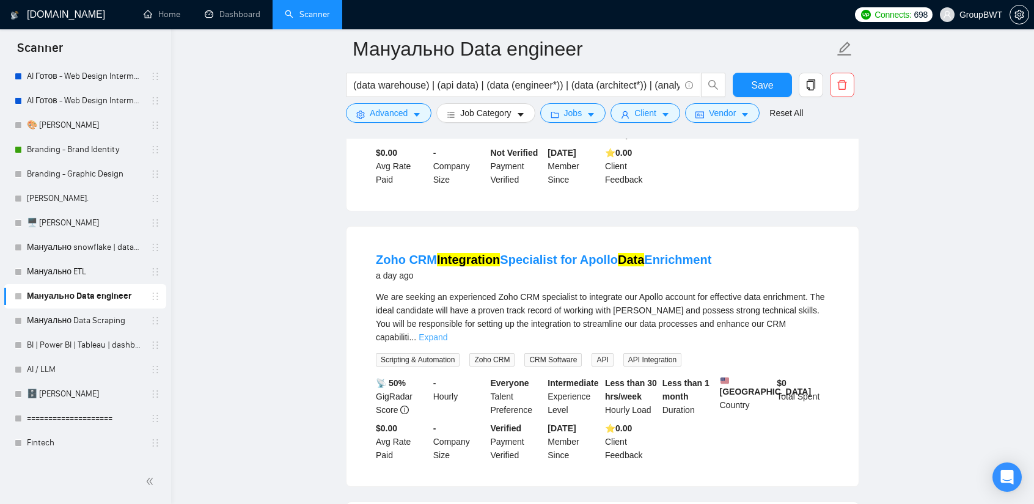
click at [448, 333] on link "Expand" at bounding box center [433, 338] width 29 height 10
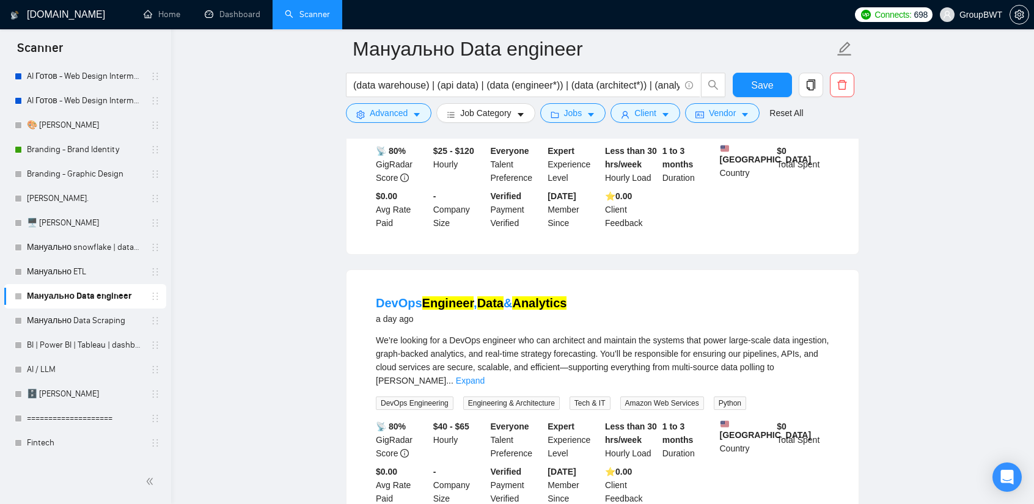
scroll to position [3724, 0]
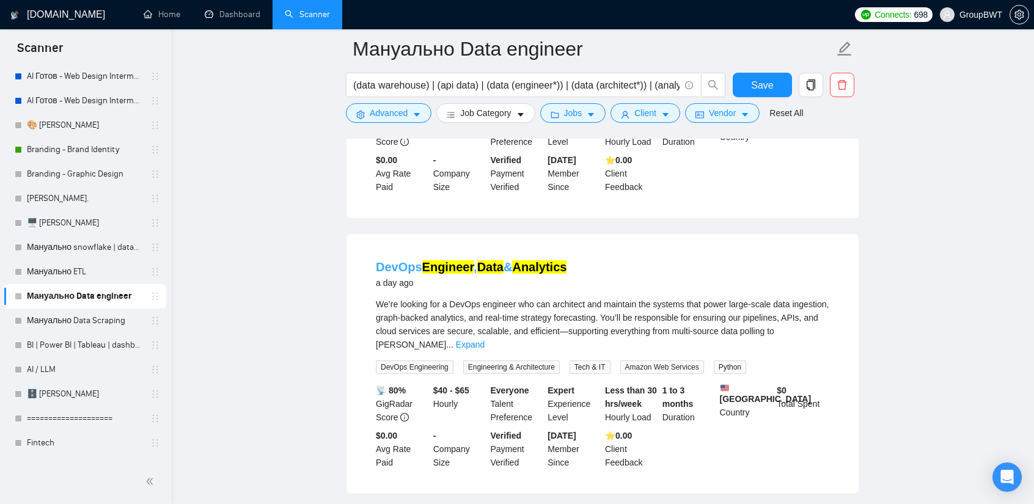
click at [500, 260] on mark "Data" at bounding box center [490, 266] width 26 height 13
click at [485, 340] on link "Expand" at bounding box center [470, 345] width 29 height 10
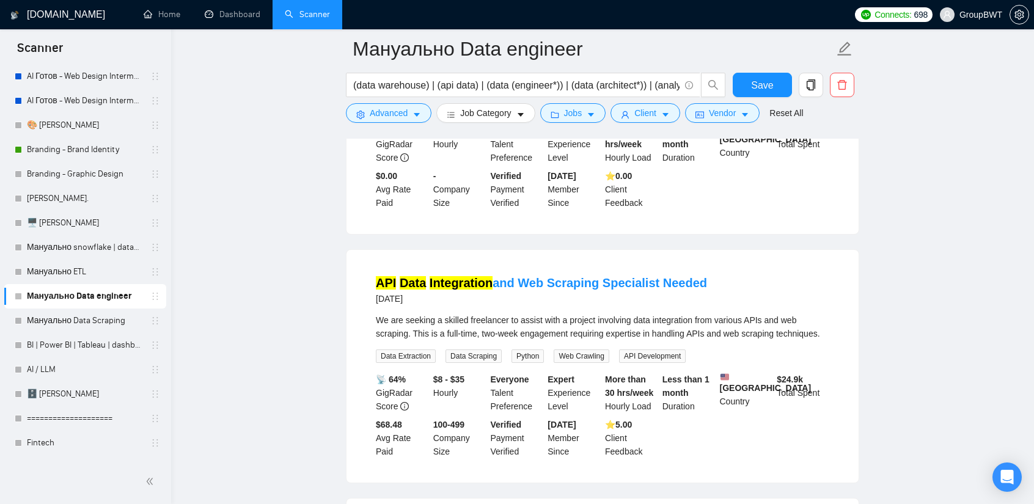
scroll to position [4519, 0]
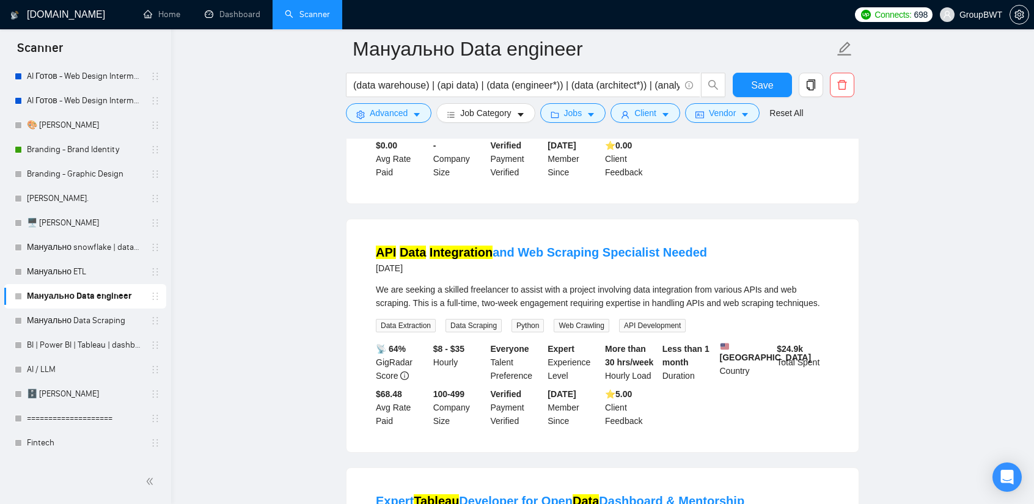
drag, startPoint x: 375, startPoint y: 177, endPoint x: 761, endPoint y: 182, distance: 385.2
click at [761, 234] on li "API Data Integration and Web Scraping Specialist Needed 2 days ago We are seeki…" at bounding box center [602, 336] width 483 height 204
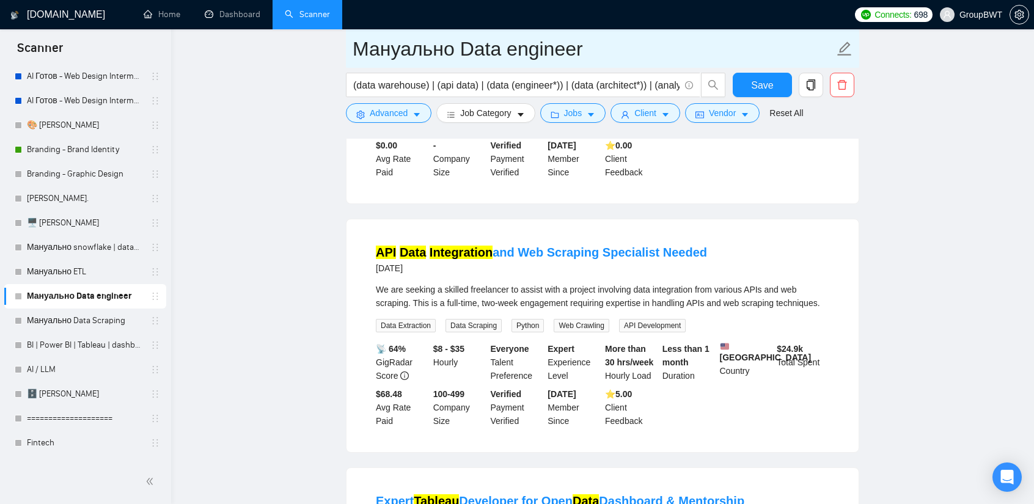
copy link "API Data Integration and Web Scraping Specialist Needed"
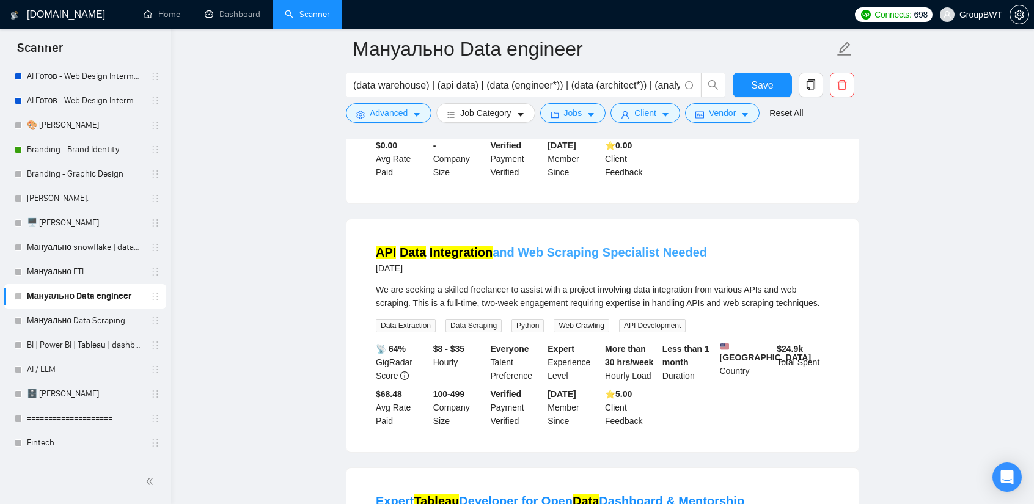
click at [581, 246] on link "API Data Integration and Web Scraping Specialist Needed" at bounding box center [541, 252] width 331 height 13
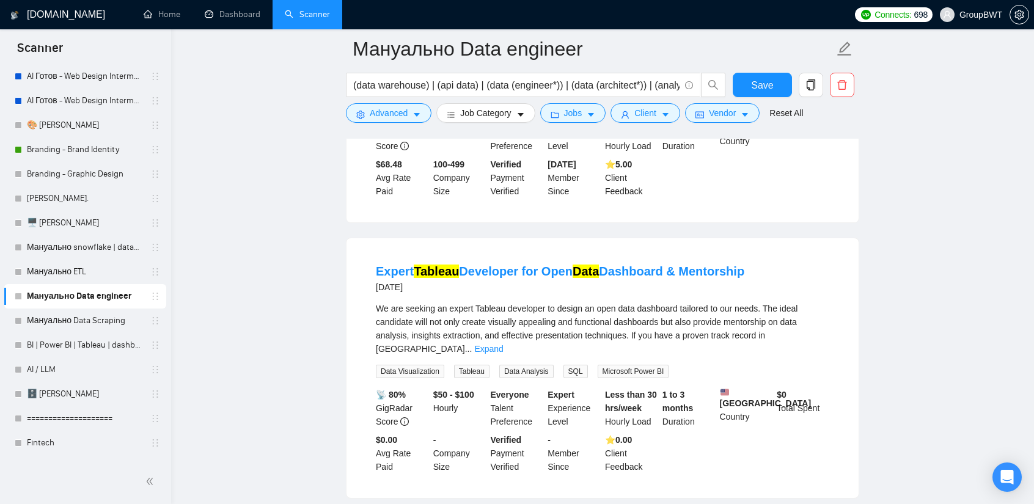
scroll to position [4764, 0]
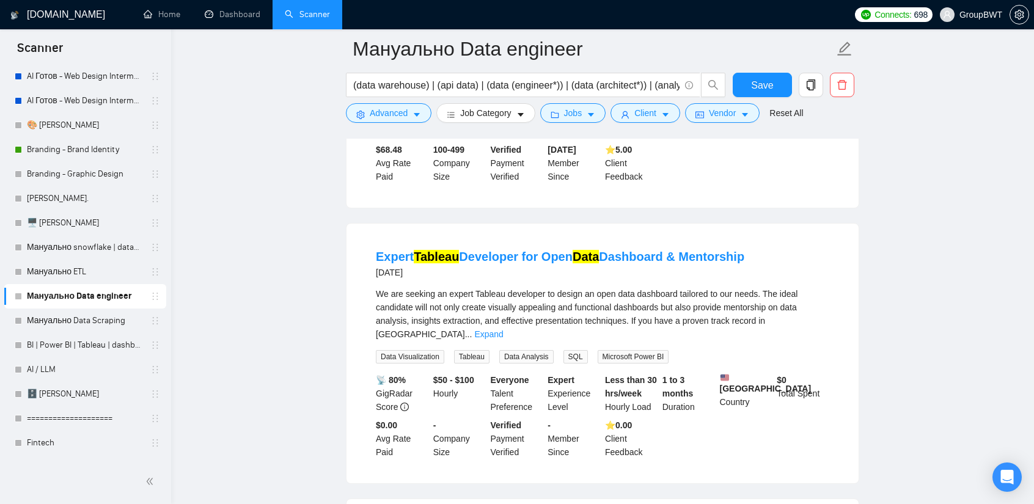
click at [503, 330] on link "Expand" at bounding box center [488, 335] width 29 height 10
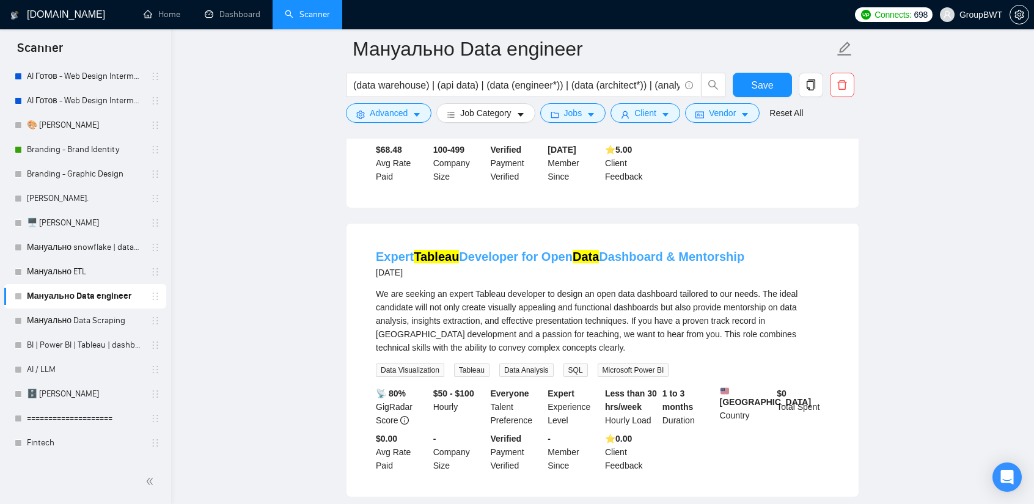
click at [670, 250] on link "Expert Tableau Developer for Open Data Dashboard & Mentorship" at bounding box center [560, 256] width 369 height 13
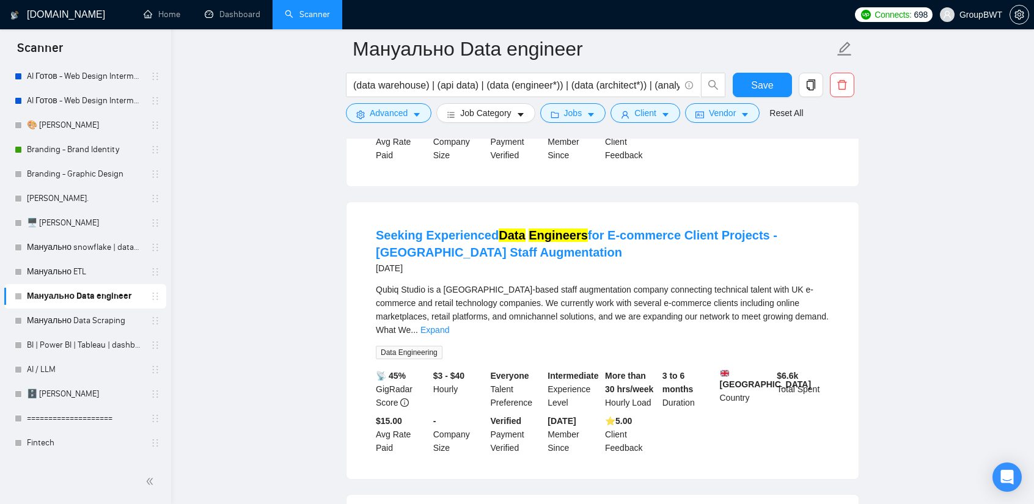
scroll to position [5069, 0]
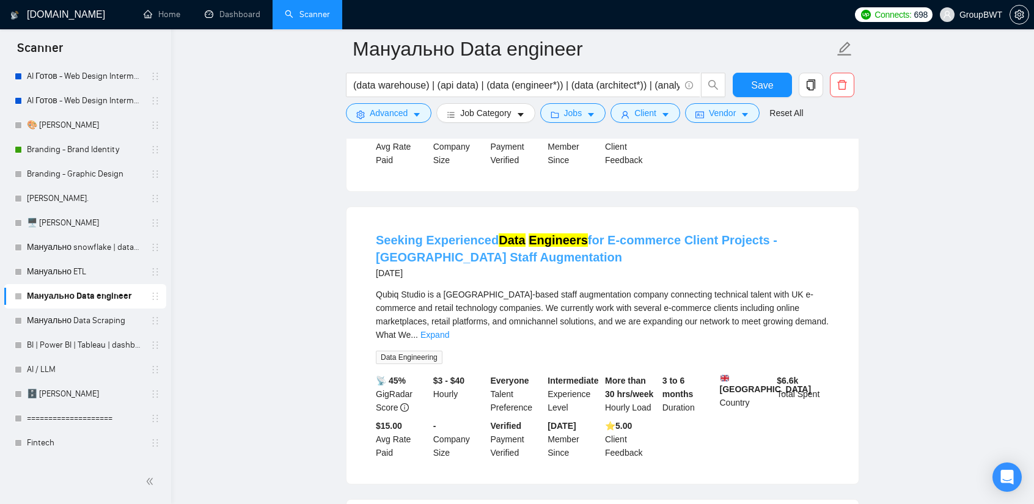
click at [686, 234] on link "Seeking Experienced Data Engineers for E-commerce Client Projects - UK Staff Au…" at bounding box center [577, 249] width 402 height 31
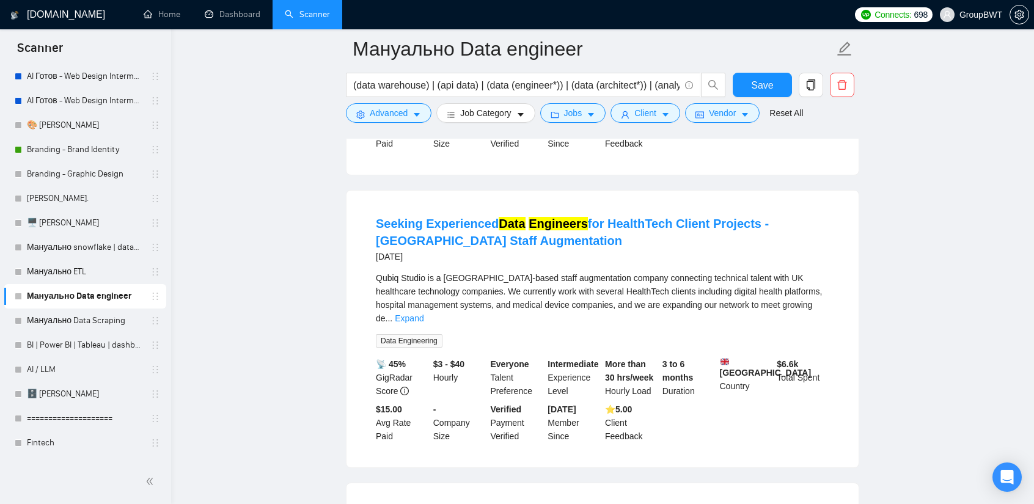
scroll to position [5375, 0]
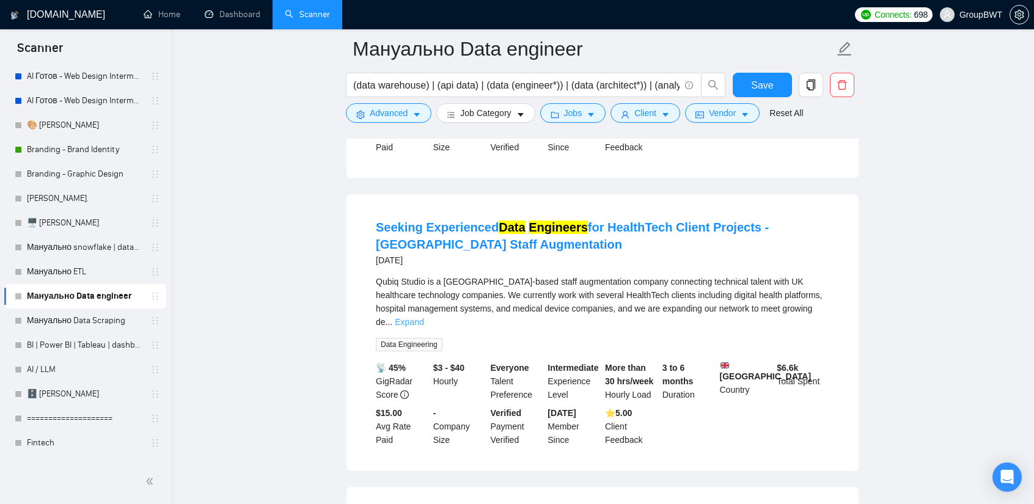
click at [424, 317] on link "Expand" at bounding box center [409, 322] width 29 height 10
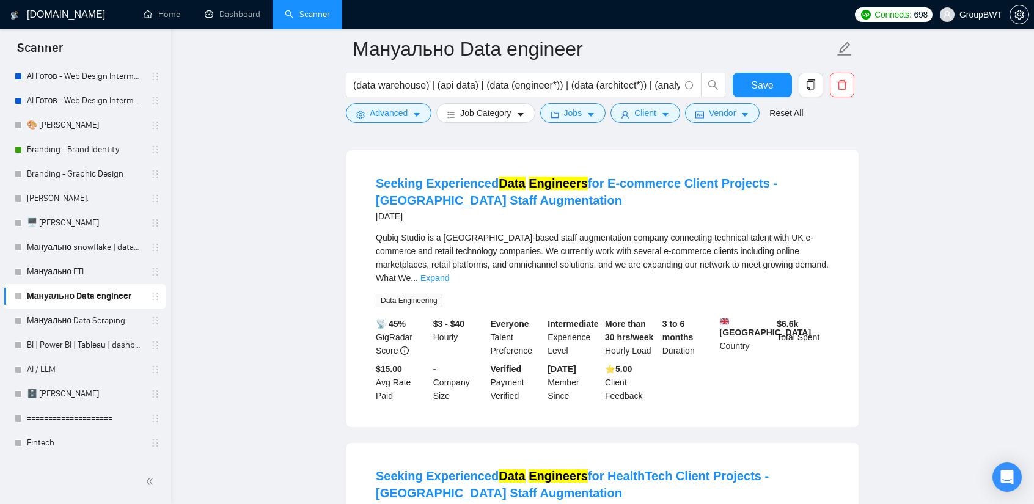
scroll to position [5131, 0]
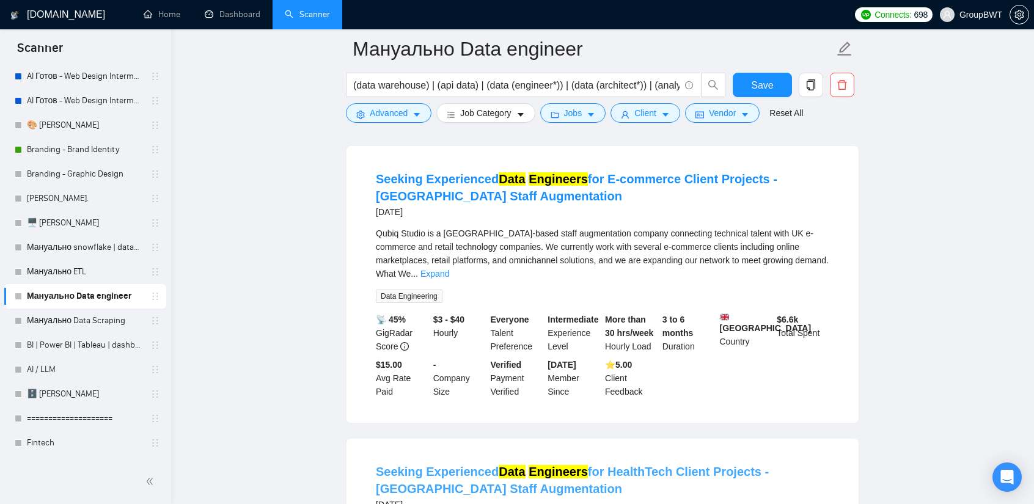
click at [614, 465] on link "Seeking Experienced Data Engineers for HealthTech Client Projects - UK Staff Au…" at bounding box center [572, 480] width 393 height 31
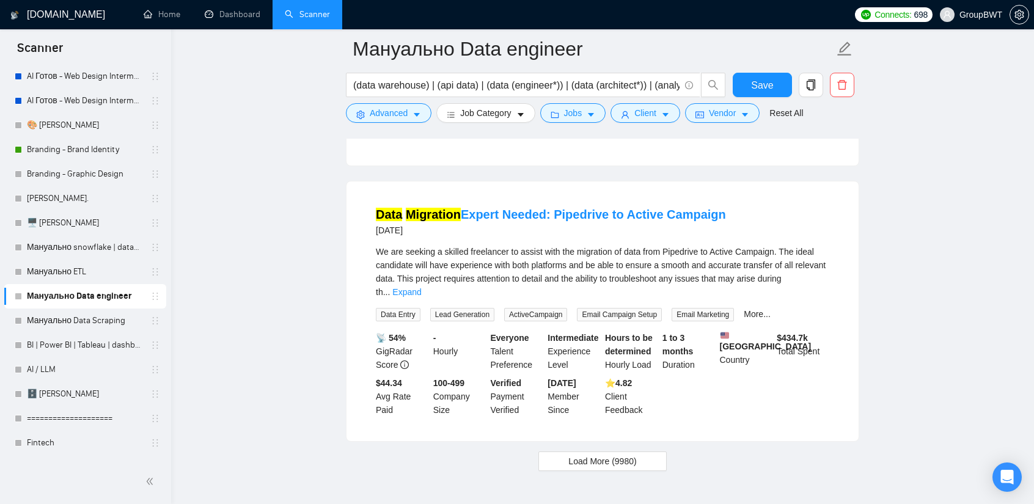
scroll to position [6174, 0]
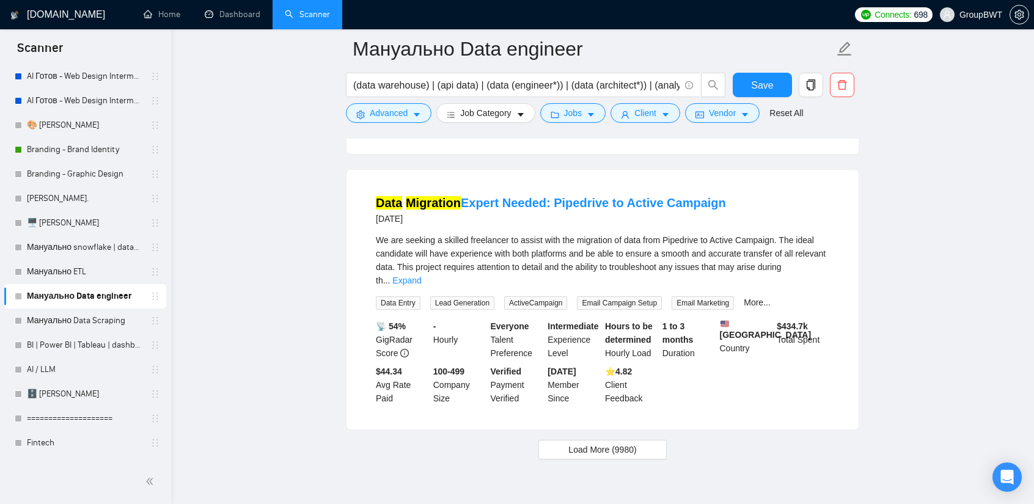
click at [816, 234] on div "We are seeking a skilled freelancer to assist with the migration of data from P…" at bounding box center [603, 261] width 454 height 54
click at [421, 276] on link "Expand" at bounding box center [406, 281] width 29 height 10
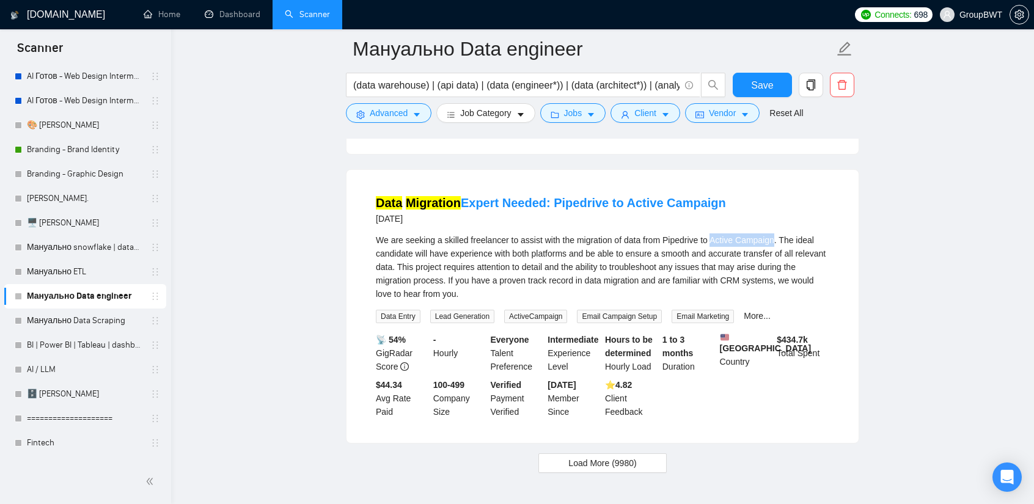
drag, startPoint x: 771, startPoint y: 196, endPoint x: 710, endPoint y: 197, distance: 60.5
click at [710, 234] on div "We are seeking a skilled freelancer to assist with the migration of data from P…" at bounding box center [603, 267] width 454 height 67
copy div "Active Campaign"
drag, startPoint x: 552, startPoint y: 147, endPoint x: 604, endPoint y: 152, distance: 52.2
click at [604, 185] on li "Data Migration Expert Needed: Pipedrive to Active Campaign 3 days ago We are se…" at bounding box center [602, 307] width 483 height 244
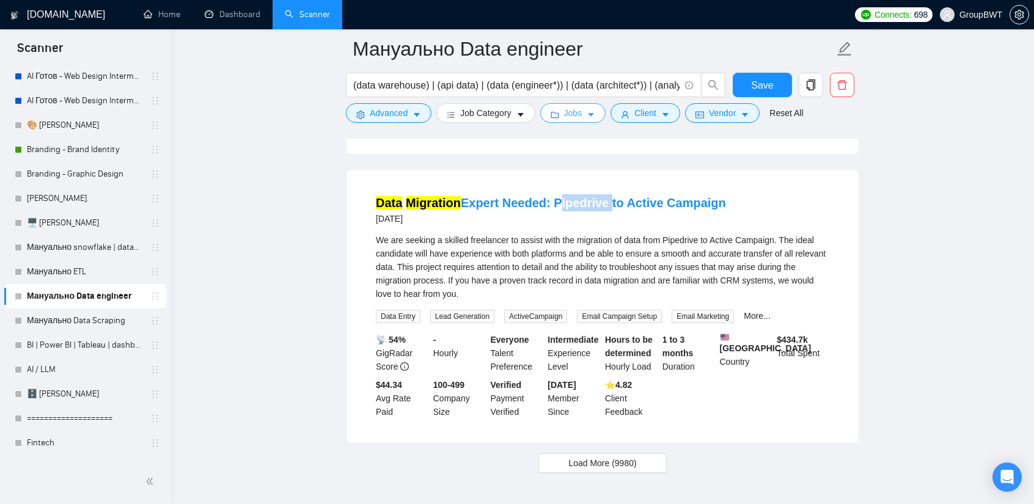
copy link "Pipedrive"
click at [597, 457] on span "Load More (9980)" at bounding box center [603, 463] width 68 height 13
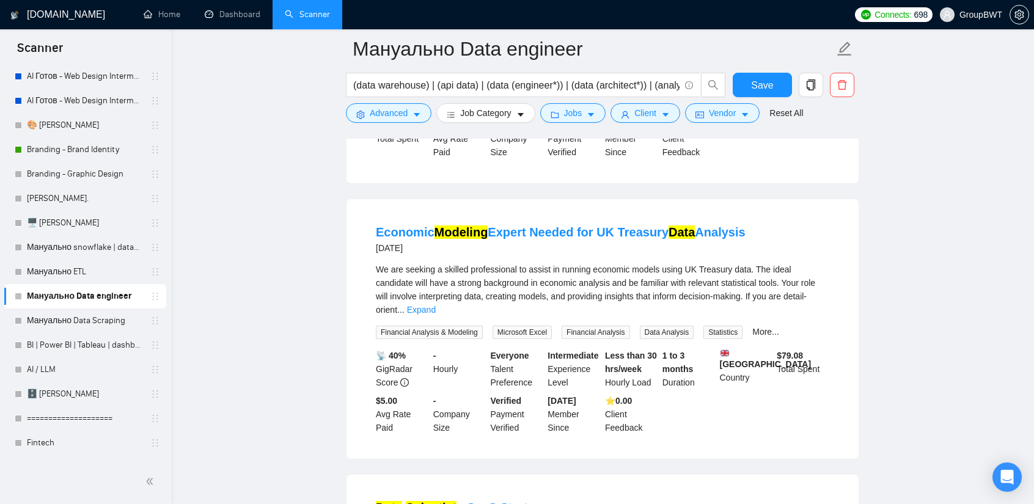
scroll to position [6968, 0]
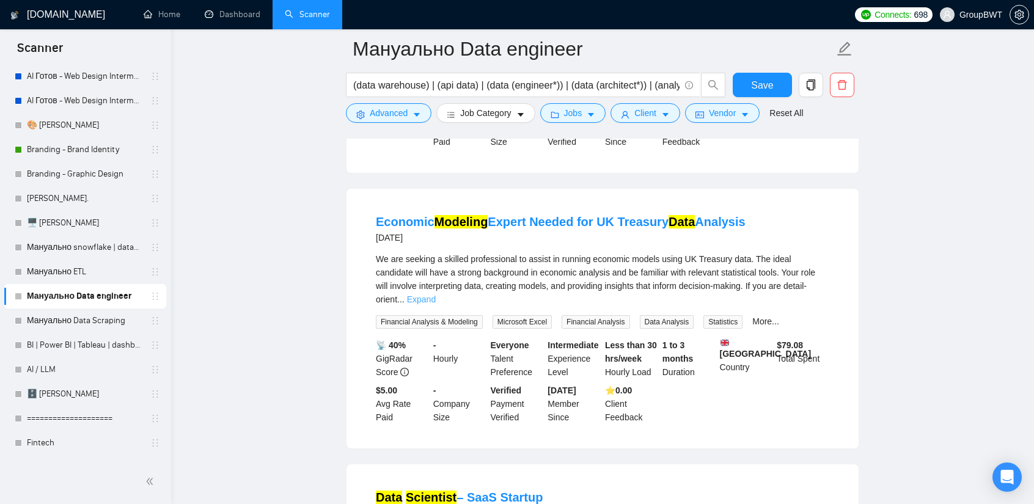
click at [436, 295] on link "Expand" at bounding box center [421, 300] width 29 height 10
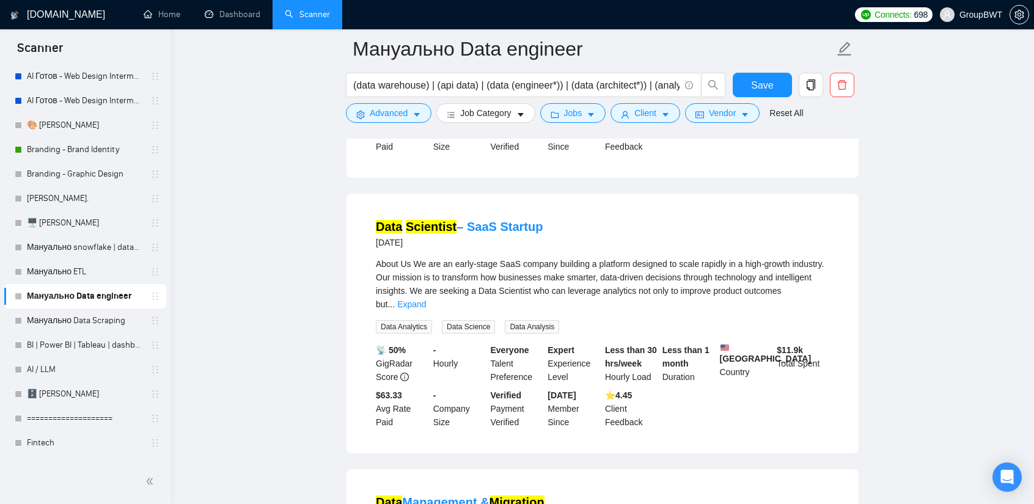
scroll to position [7274, 0]
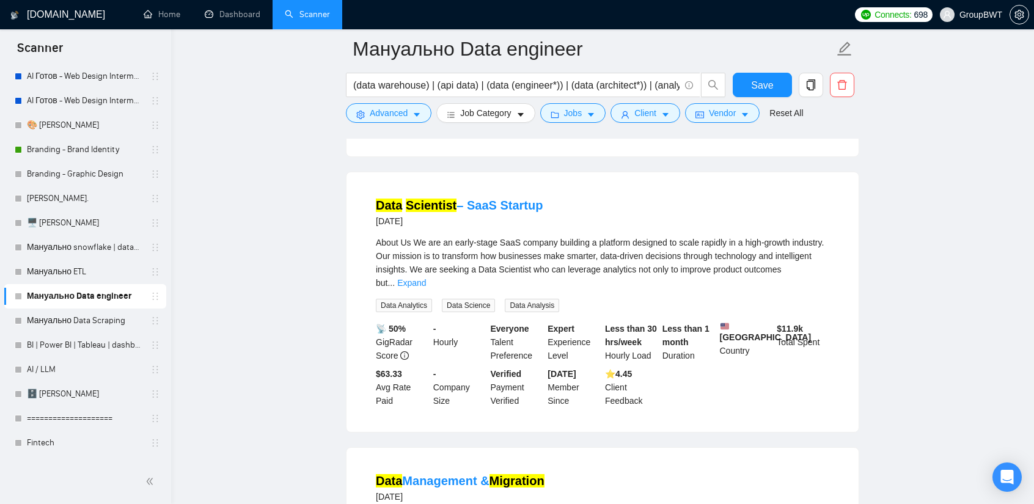
drag, startPoint x: 374, startPoint y: 160, endPoint x: 562, endPoint y: 166, distance: 188.4
click at [562, 187] on li "Data Scientist – SaaS Startup 3 days ago About Us We are an early-stage SaaS co…" at bounding box center [602, 302] width 483 height 230
copy link "Data Scientist – SaaS Startup"
click at [516, 199] on link "Data Scientist – SaaS Startup" at bounding box center [459, 205] width 167 height 13
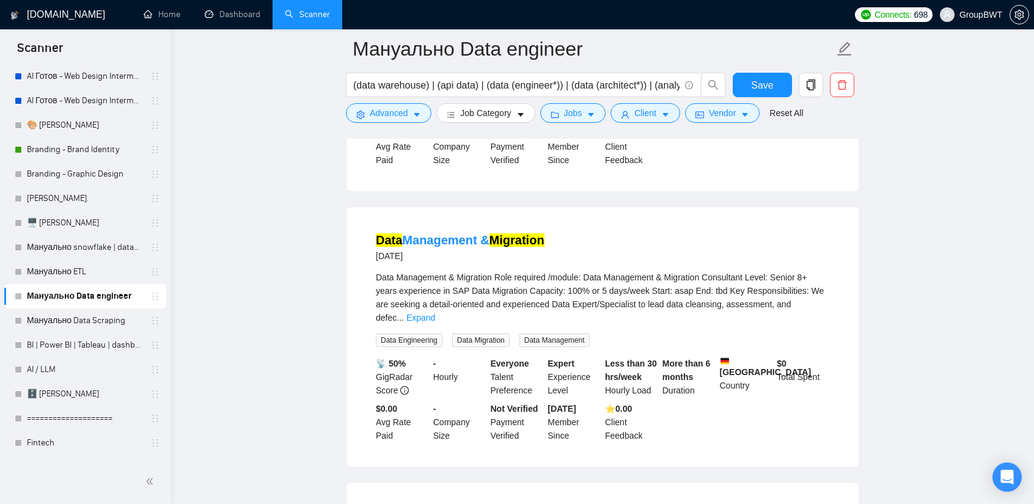
scroll to position [7518, 0]
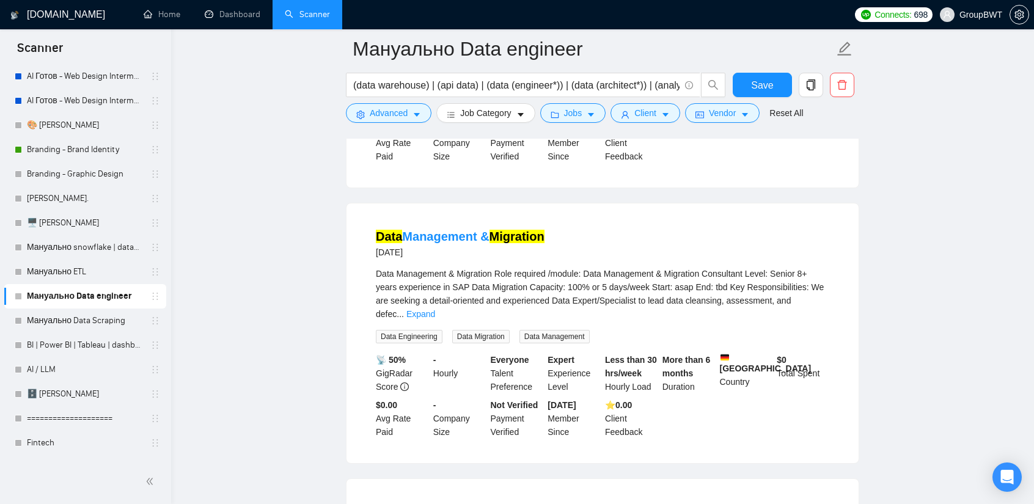
click at [813, 268] on div "Data Management & Migration Role required /module: Data Management & Migration …" at bounding box center [603, 305] width 454 height 76
click at [435, 309] on link "Expand" at bounding box center [421, 314] width 29 height 10
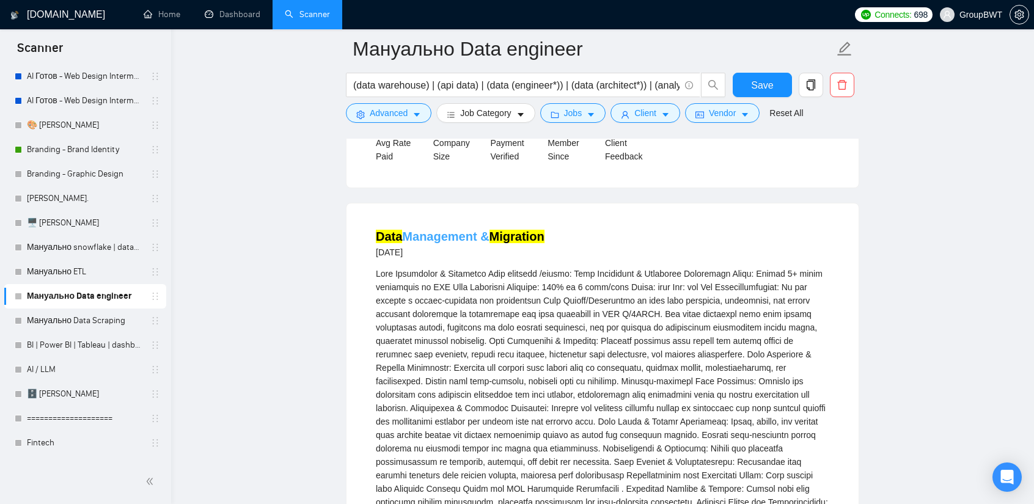
click at [509, 230] on mark "Migration" at bounding box center [517, 236] width 55 height 13
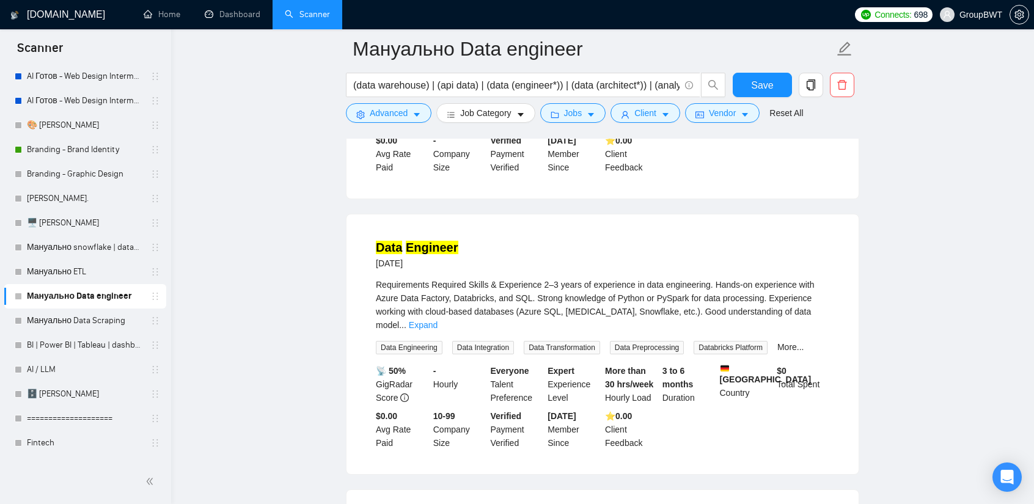
scroll to position [8313, 0]
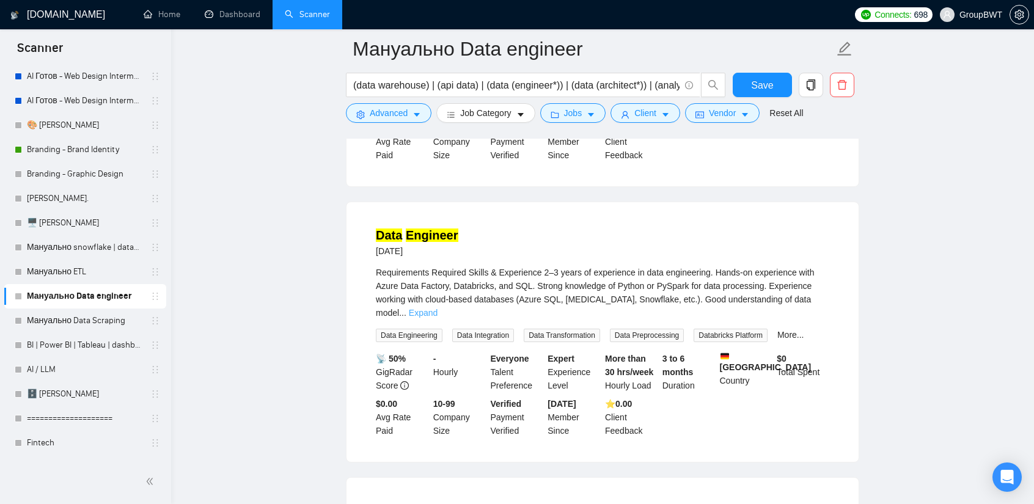
click at [438, 308] on link "Expand" at bounding box center [423, 313] width 29 height 10
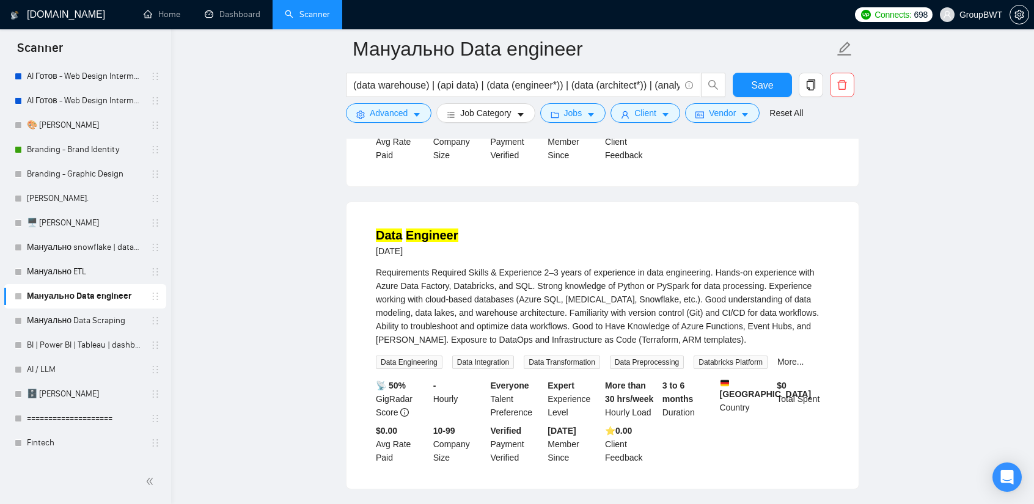
click at [424, 229] on mark "Engineer" at bounding box center [432, 235] width 53 height 13
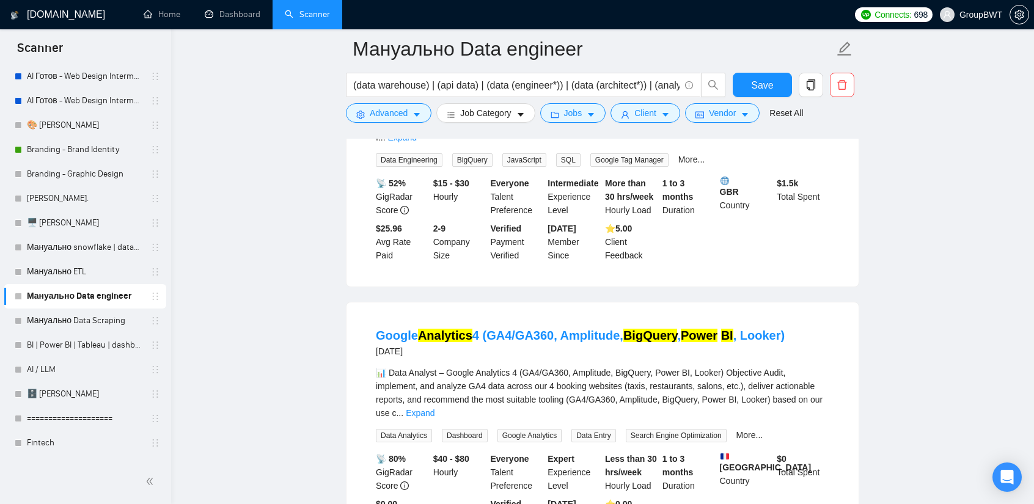
scroll to position [9169, 0]
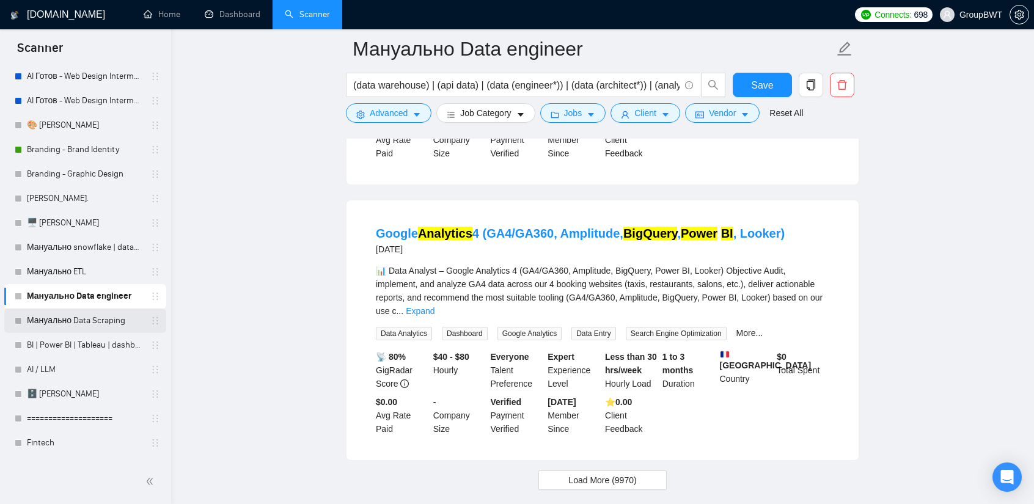
click at [60, 319] on link "Мануально Data Scraping" at bounding box center [85, 321] width 116 height 24
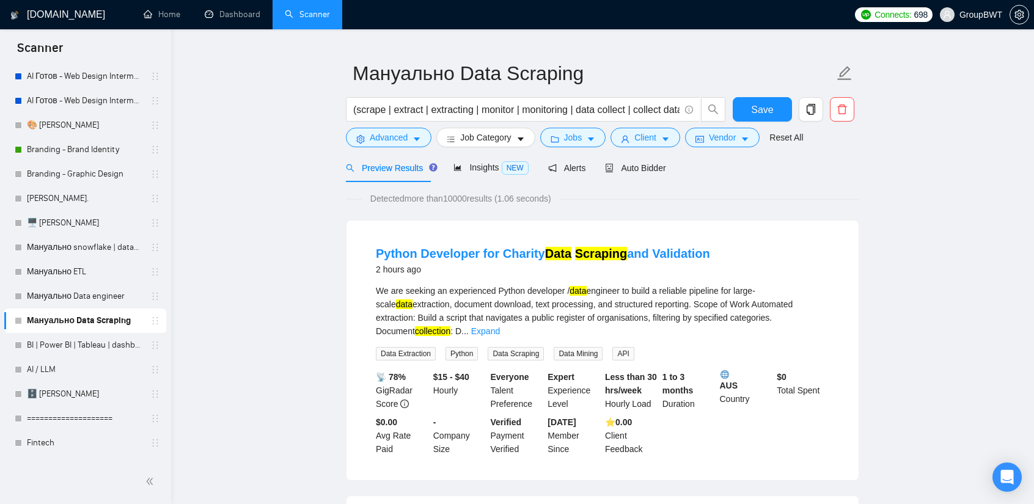
scroll to position [61, 0]
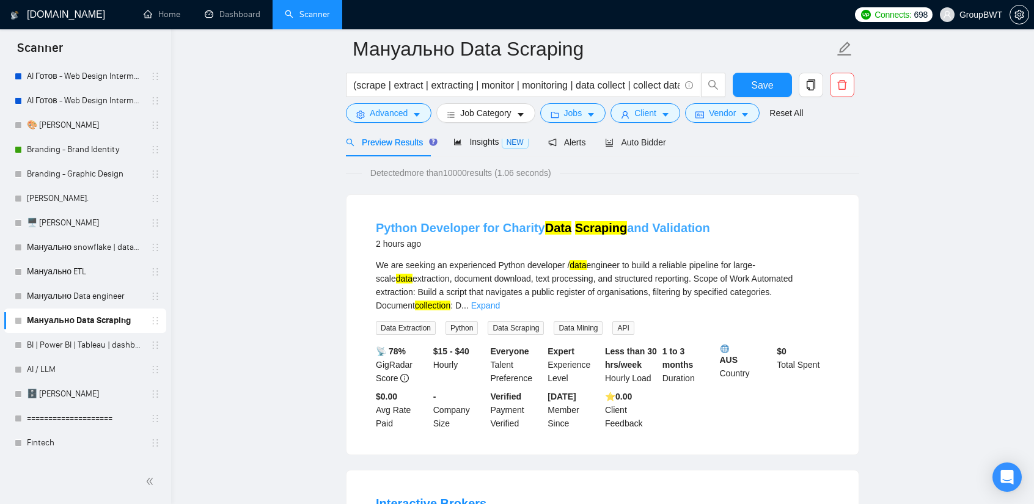
click at [658, 223] on link "Python Developer for Charity Data Scraping and Validation" at bounding box center [543, 227] width 334 height 13
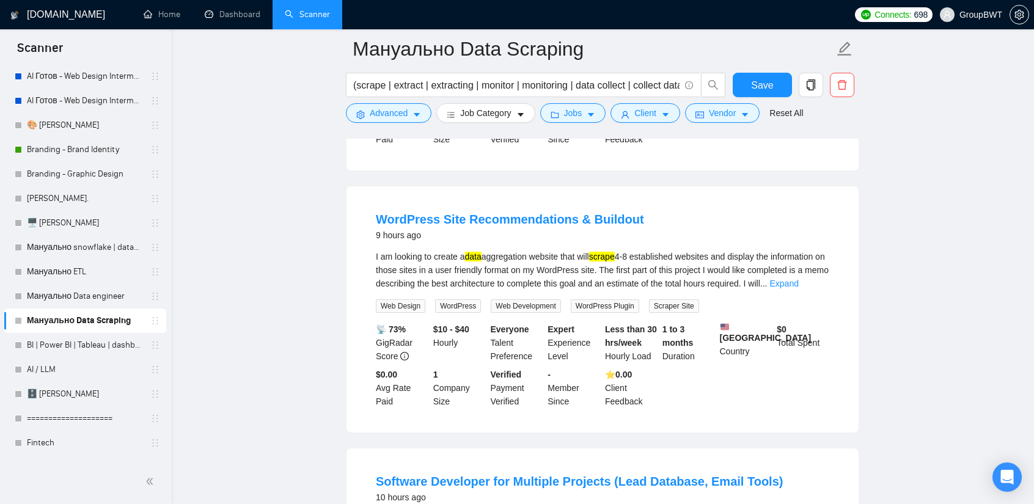
scroll to position [611, 0]
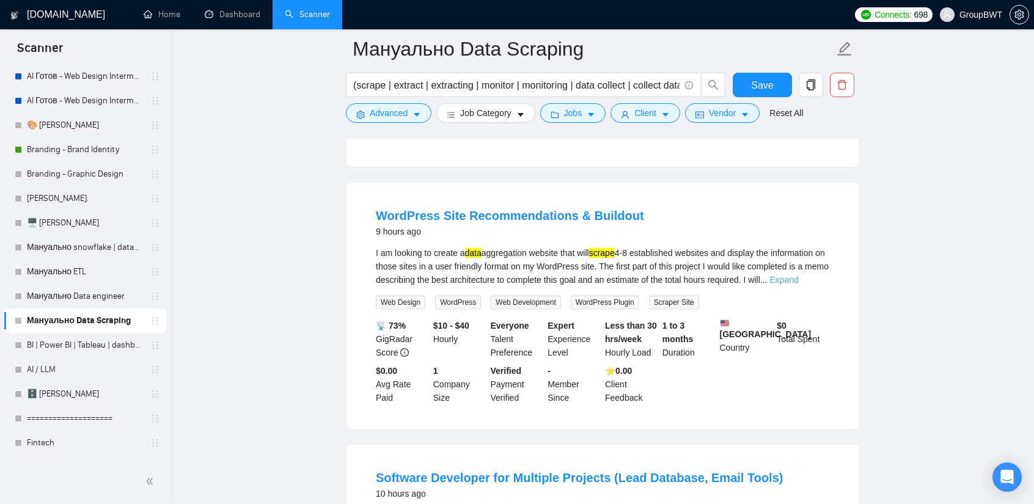
click at [798, 275] on link "Expand" at bounding box center [784, 280] width 29 height 10
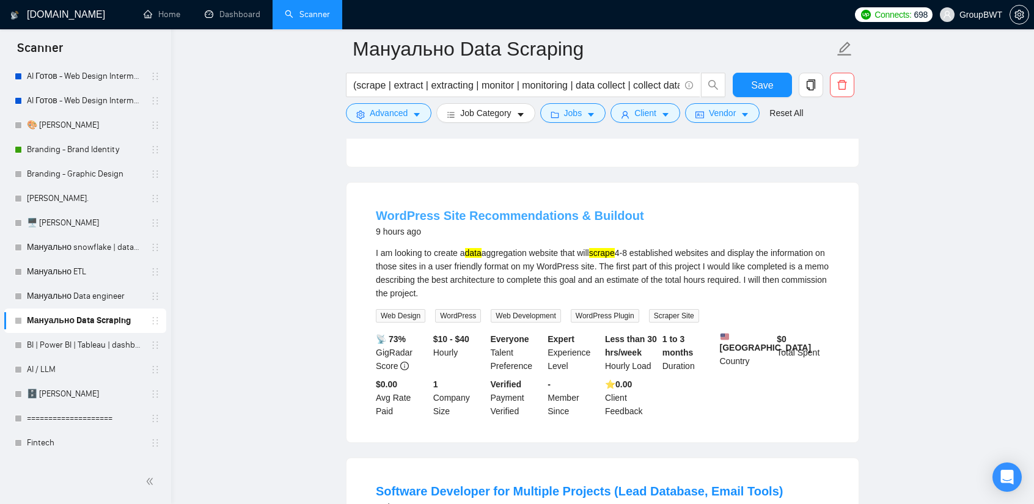
click at [504, 209] on link "WordPress Site Recommendations & Buildout" at bounding box center [510, 215] width 268 height 13
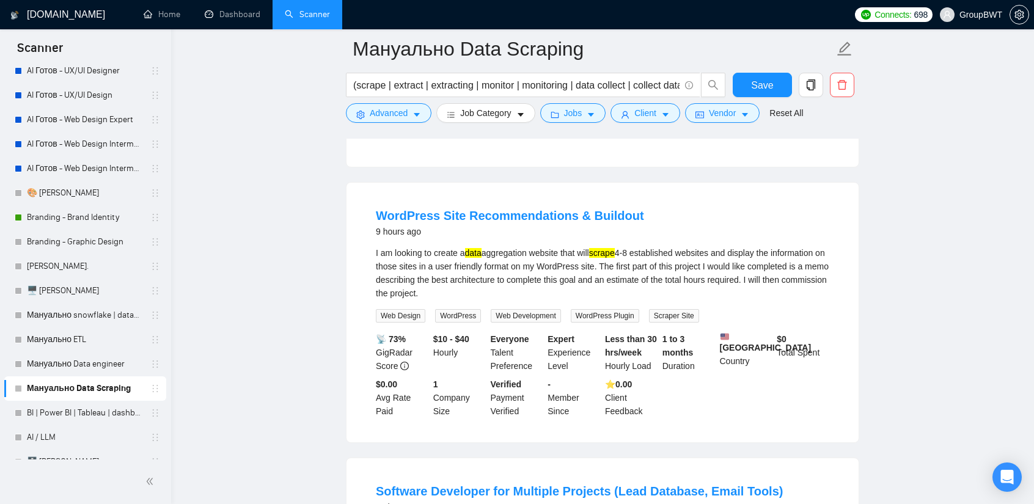
scroll to position [245, 0]
